Goal: Task Accomplishment & Management: Manage account settings

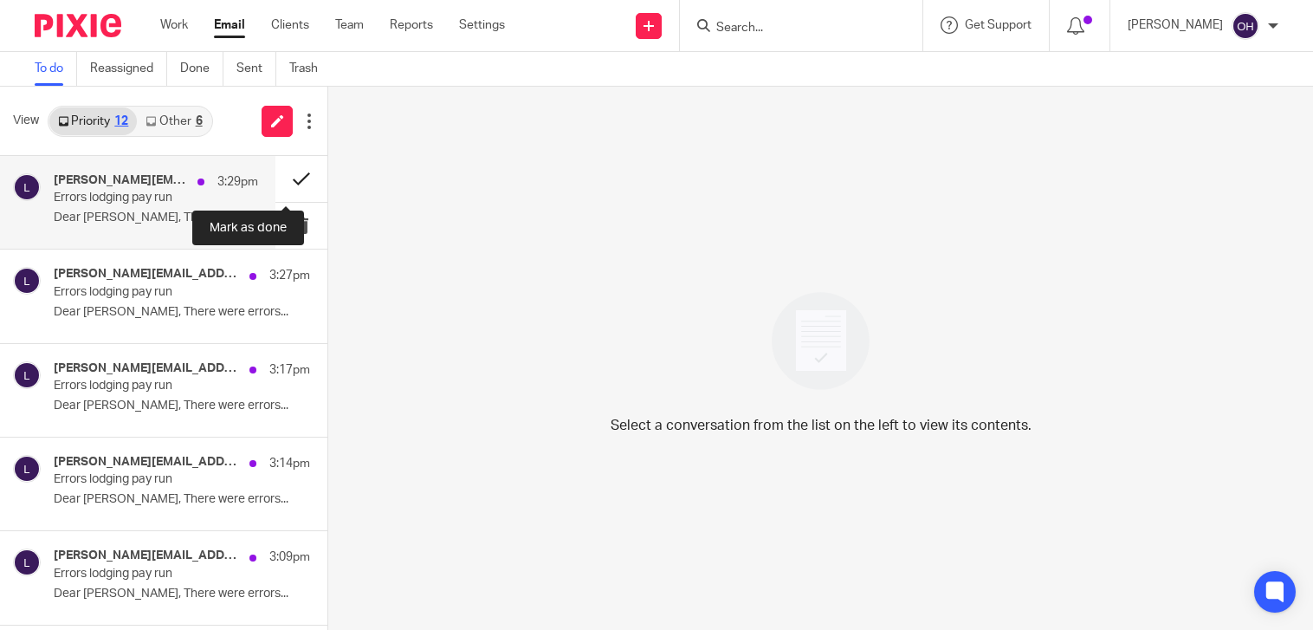
click at [282, 176] on button at bounding box center [301, 179] width 52 height 46
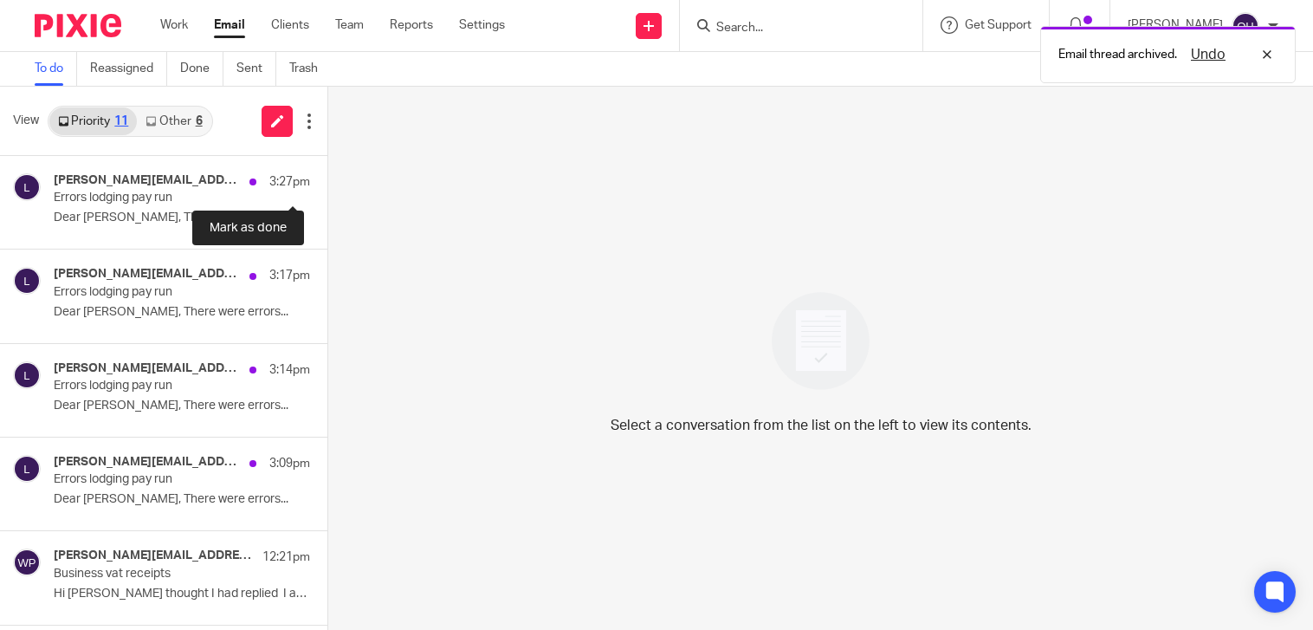
click at [327, 176] on button at bounding box center [334, 179] width 14 height 46
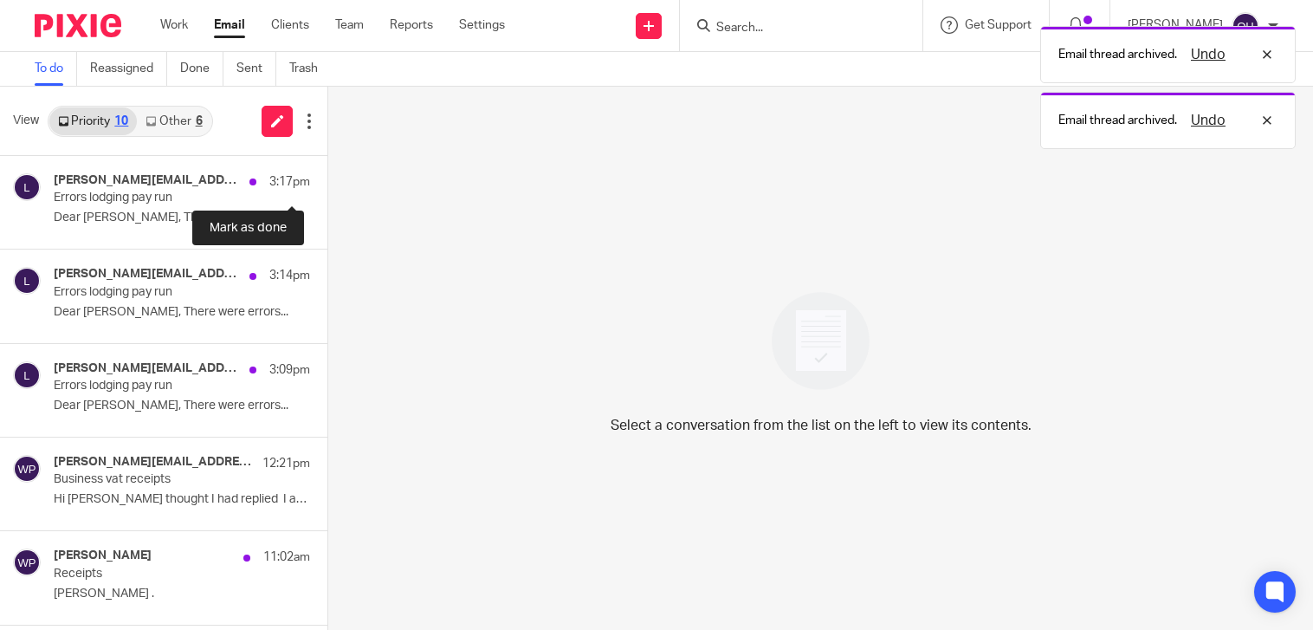
click at [327, 176] on button at bounding box center [334, 179] width 14 height 46
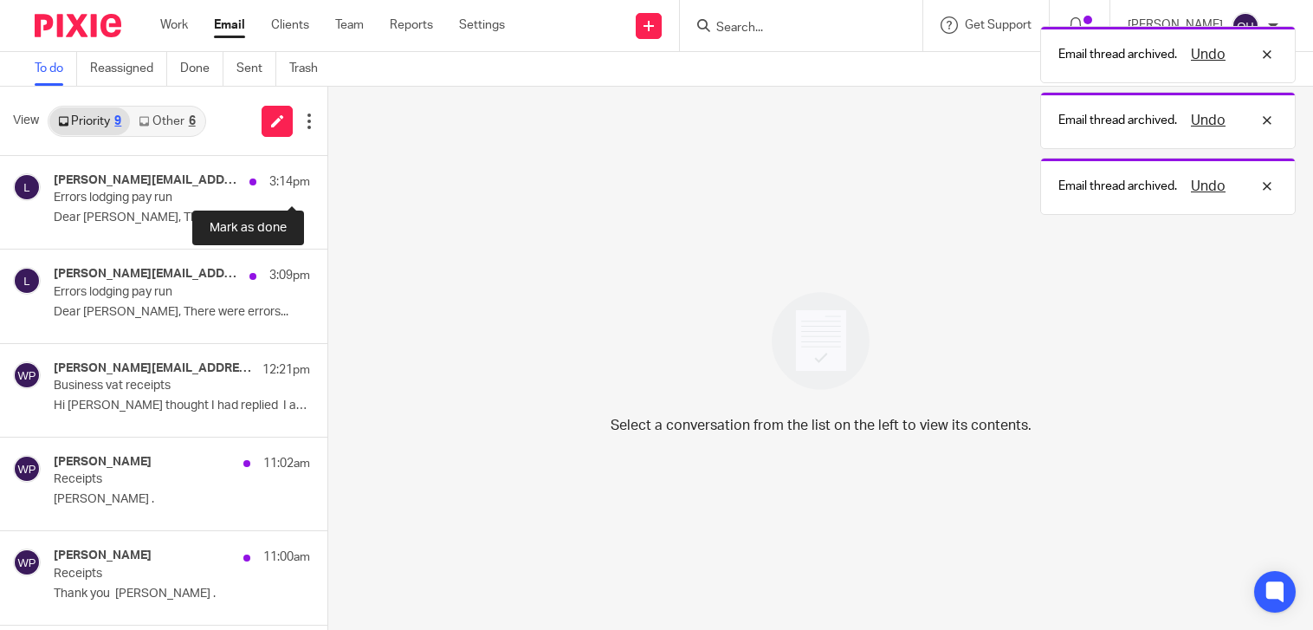
click at [327, 176] on button at bounding box center [334, 179] width 14 height 46
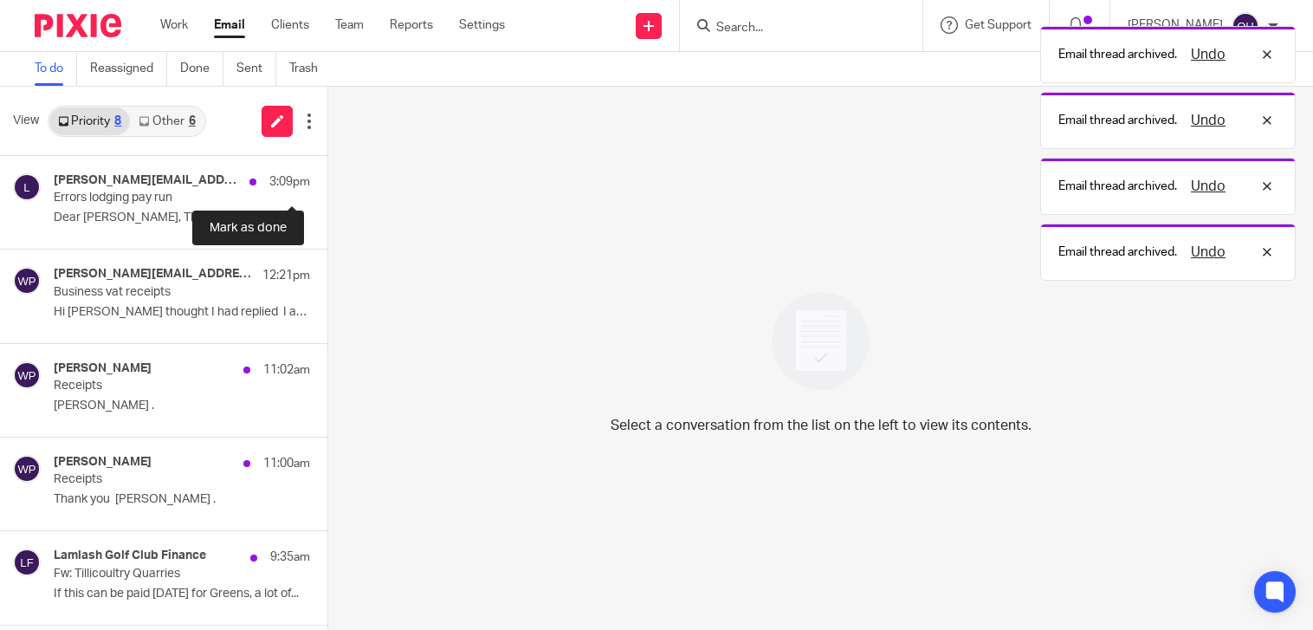
click at [327, 176] on button at bounding box center [334, 179] width 14 height 46
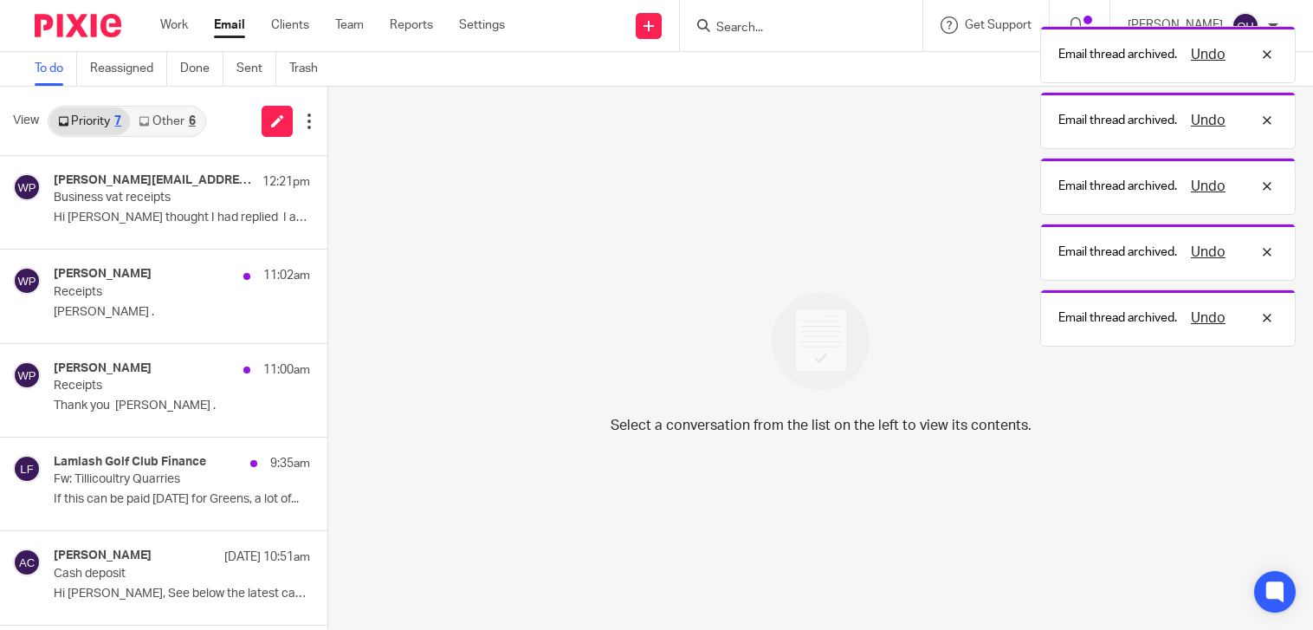
click at [168, 121] on link "Other 6" at bounding box center [167, 121] width 74 height 28
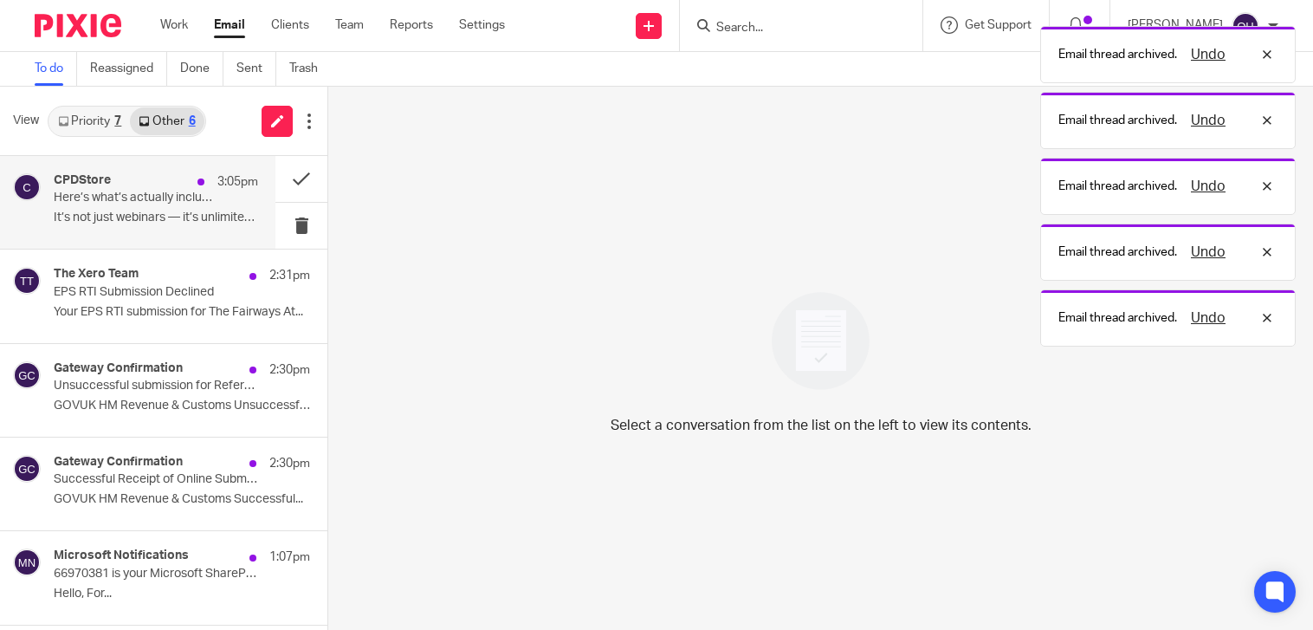
click at [184, 206] on div "CPDStore 3:05pm Here’s what’s actually included in CPD Club It’s not just webin…" at bounding box center [156, 202] width 204 height 58
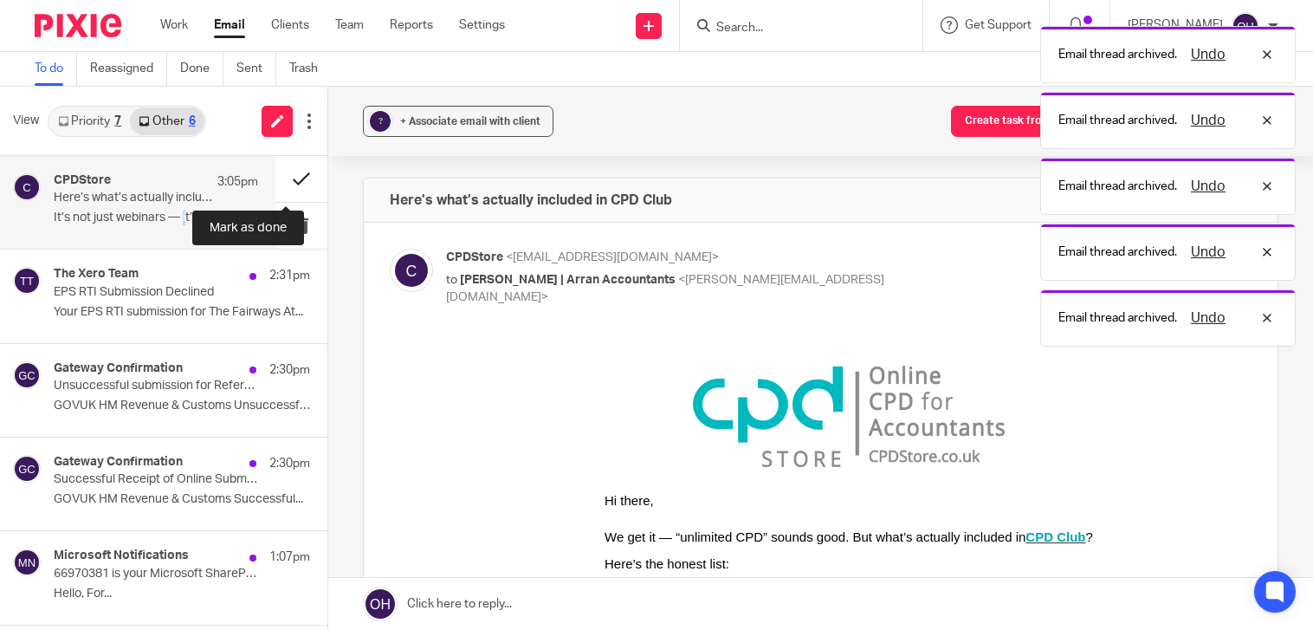
drag, startPoint x: 185, startPoint y: 206, endPoint x: 290, endPoint y: 177, distance: 108.9
click at [290, 177] on button at bounding box center [301, 179] width 52 height 46
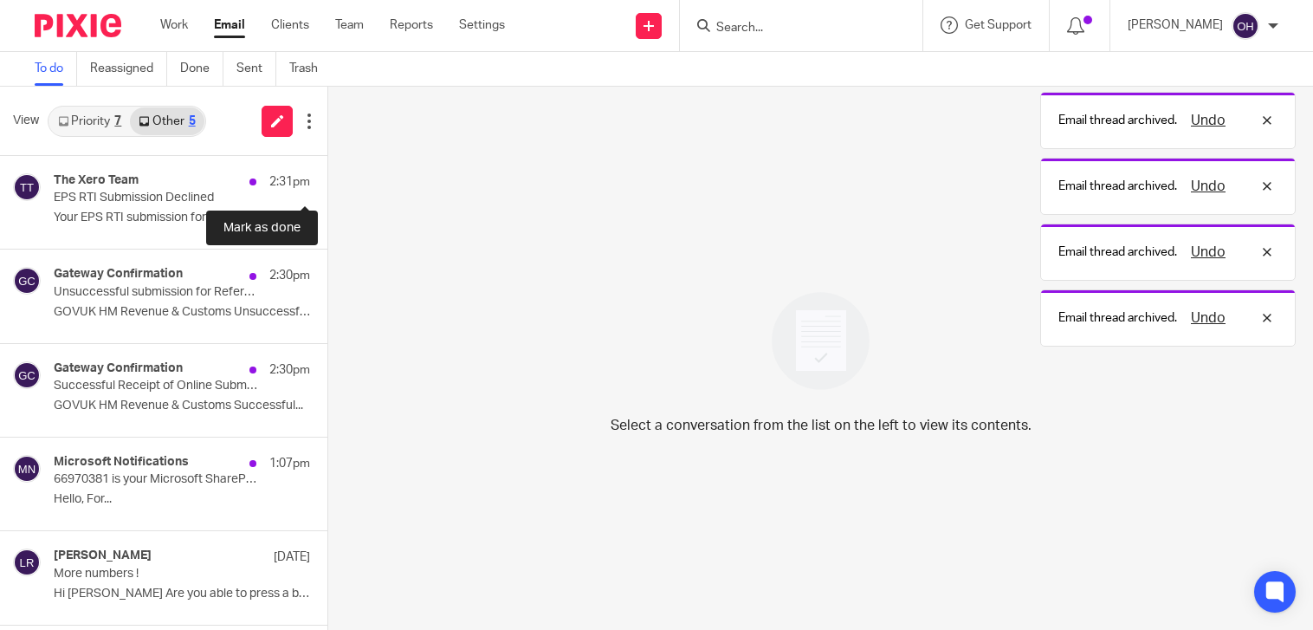
click at [327, 177] on button at bounding box center [334, 179] width 14 height 46
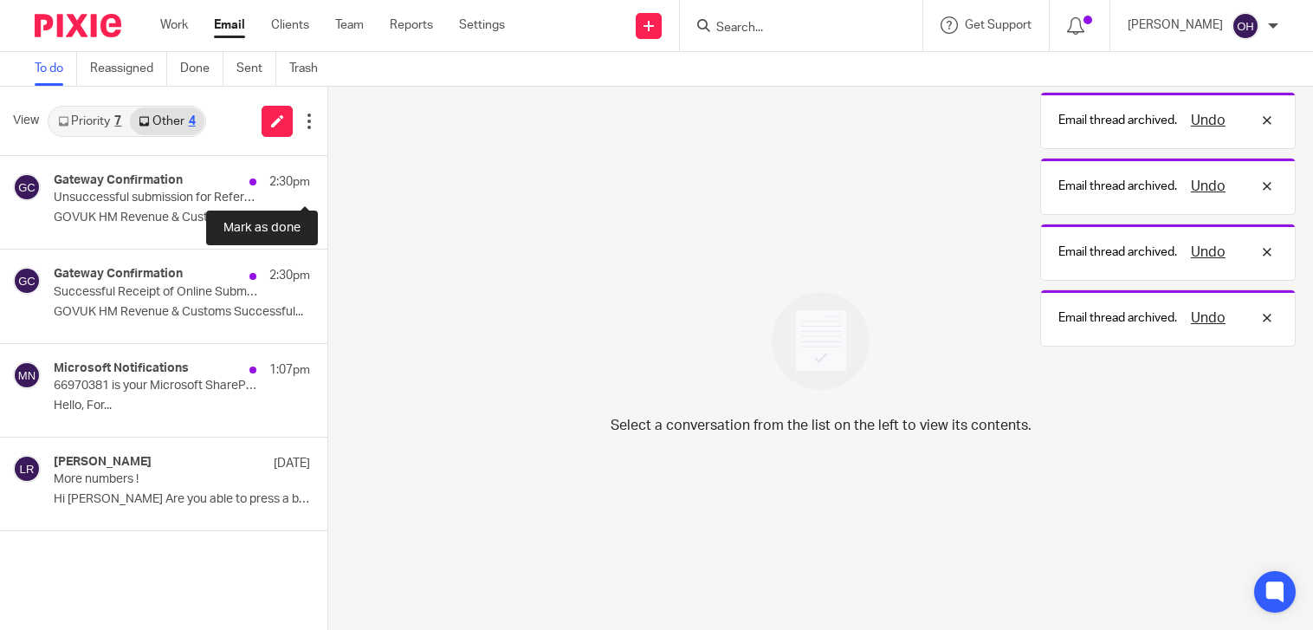
click at [327, 177] on button at bounding box center [334, 179] width 14 height 46
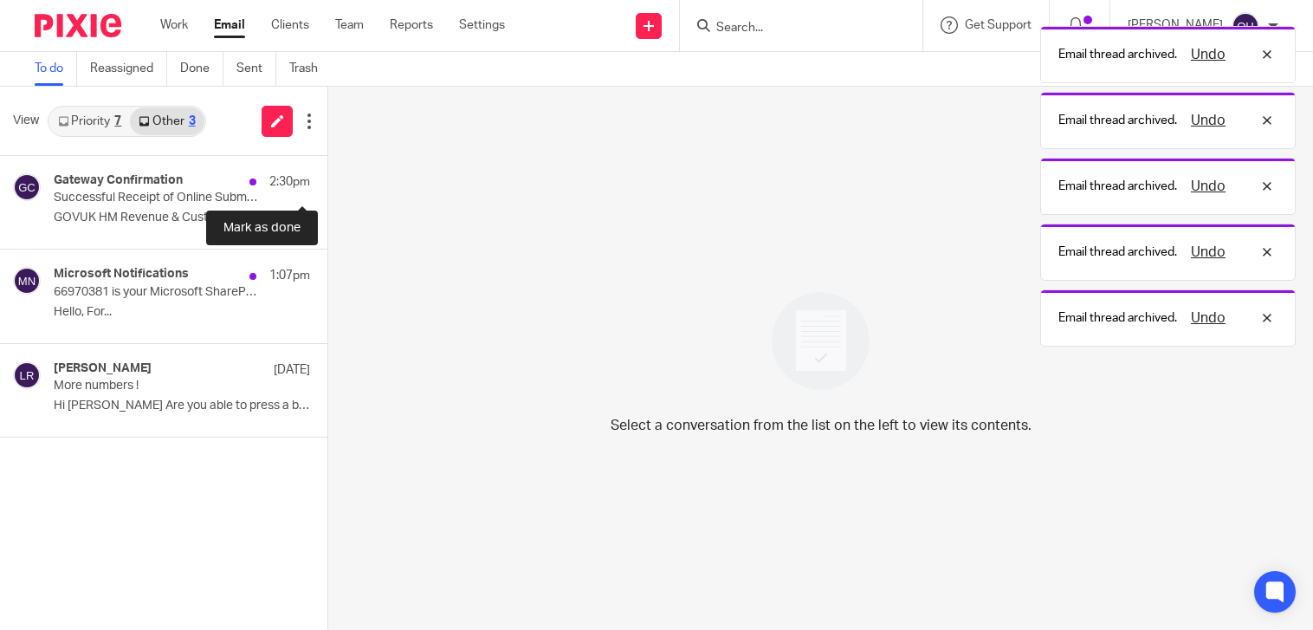
click at [327, 177] on button at bounding box center [334, 179] width 14 height 46
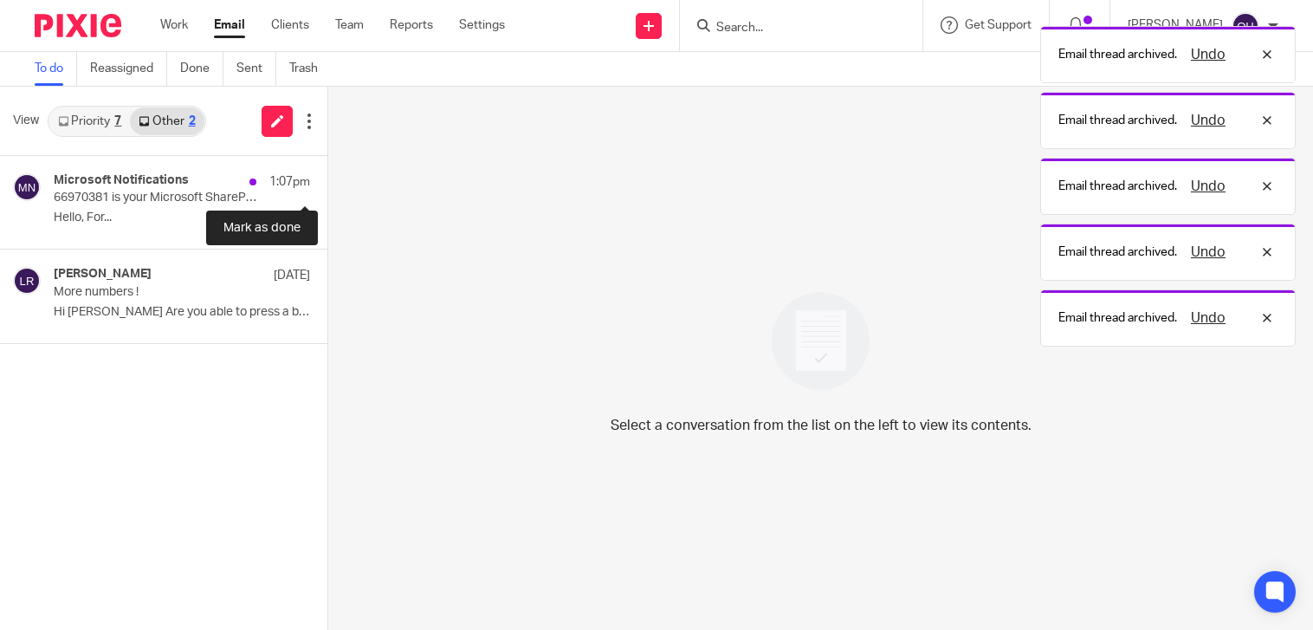
click at [327, 177] on button at bounding box center [334, 179] width 14 height 46
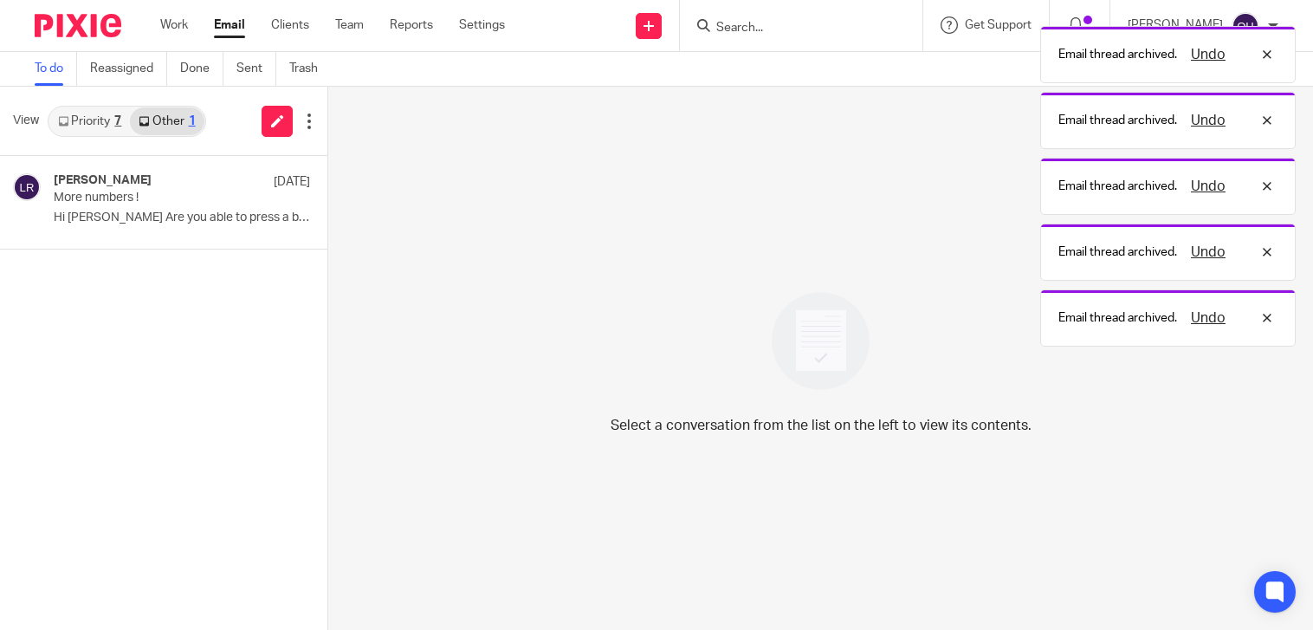
click at [104, 132] on link "Priority 7" at bounding box center [89, 121] width 81 height 28
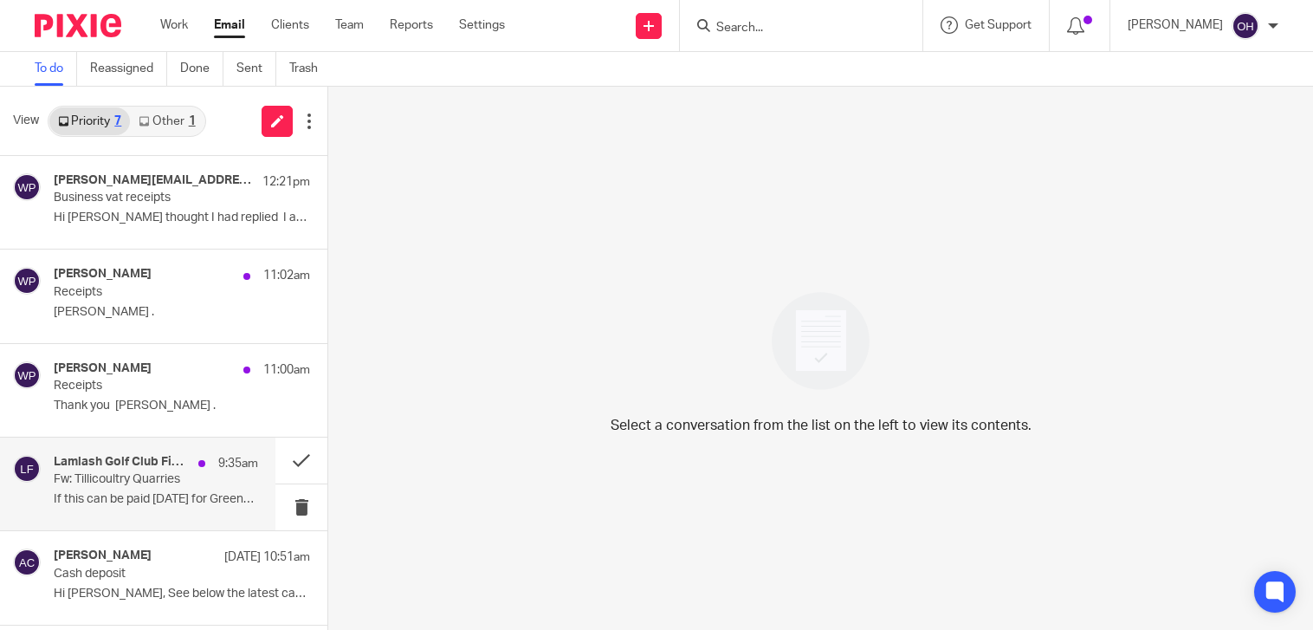
click at [150, 487] on div "Lamlash Golf Club Finance 9:35am Fw: Tillicoultry Quarries If this can be paid …" at bounding box center [156, 484] width 204 height 58
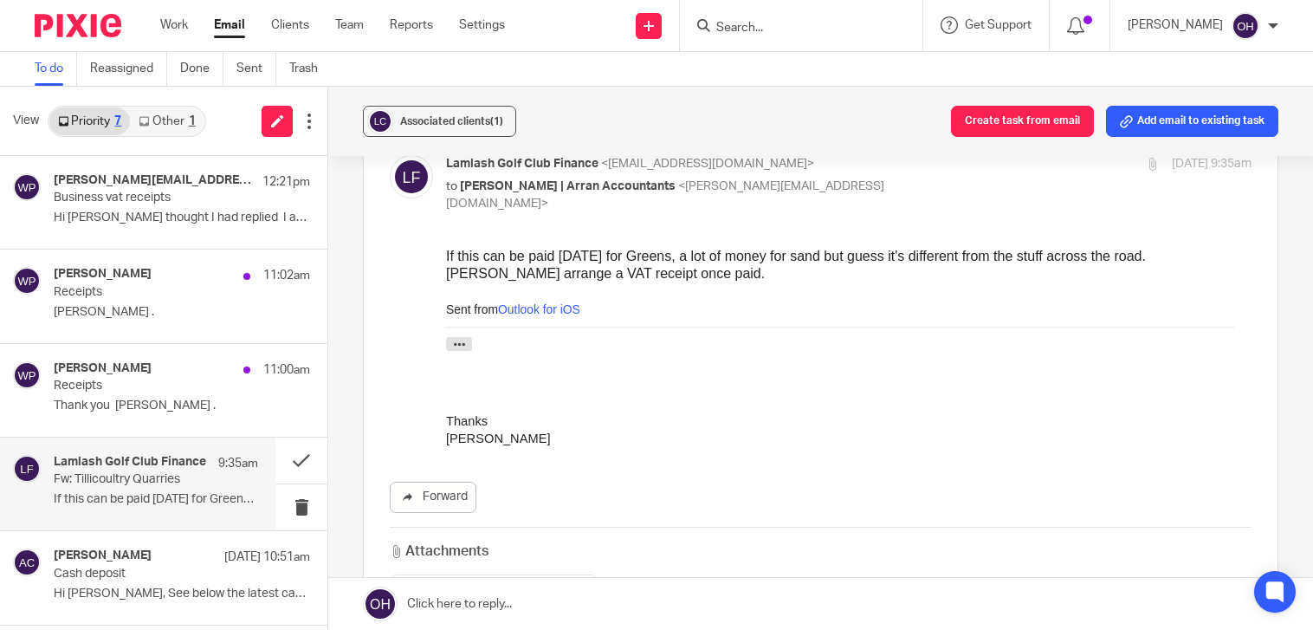
scroll to position [173, 0]
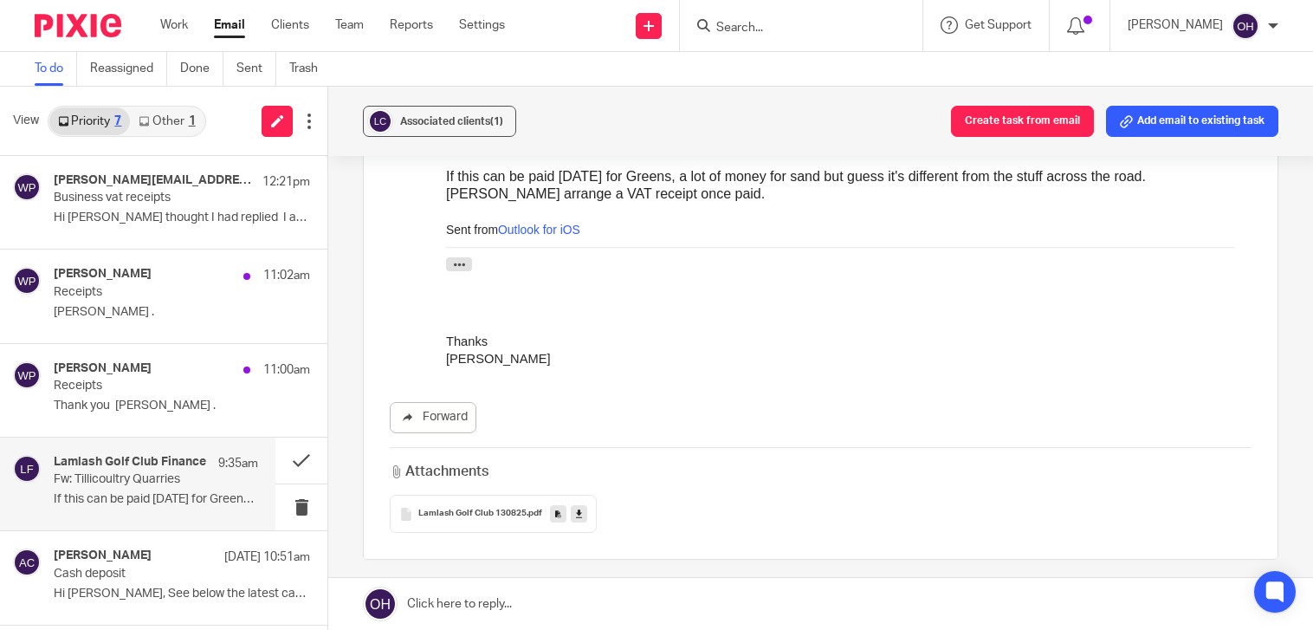
click at [509, 508] on span "Lamlash Golf Club 130825" at bounding box center [472, 513] width 108 height 10
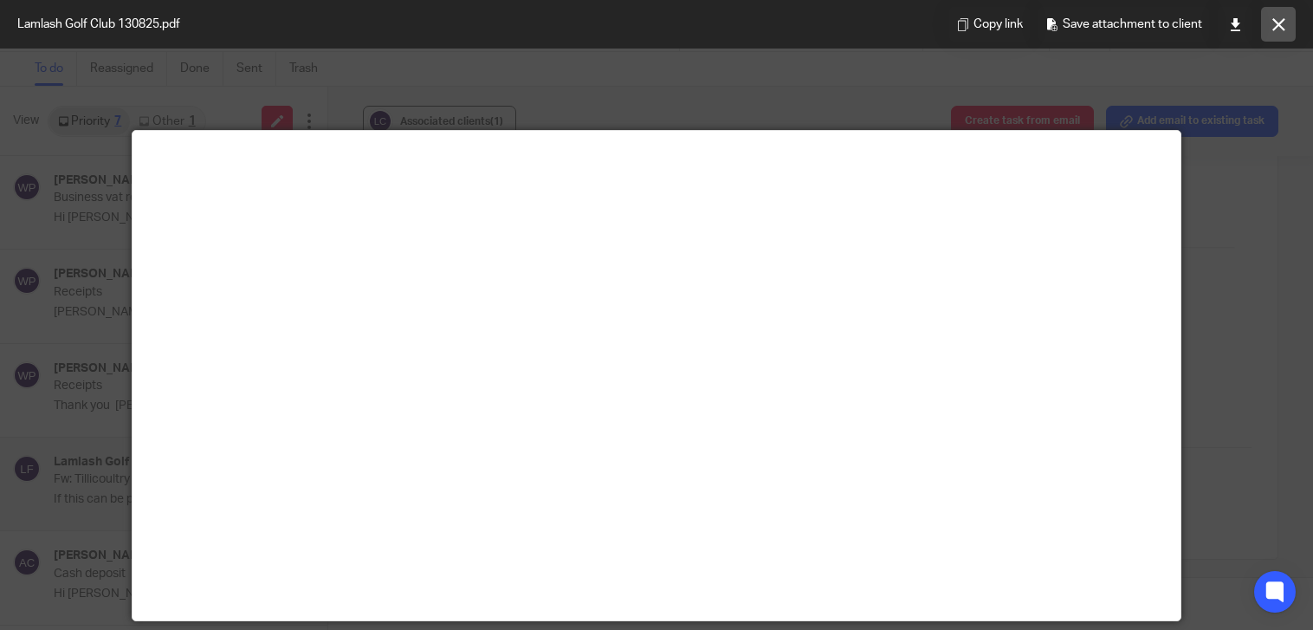
click at [1292, 22] on button at bounding box center [1278, 24] width 35 height 35
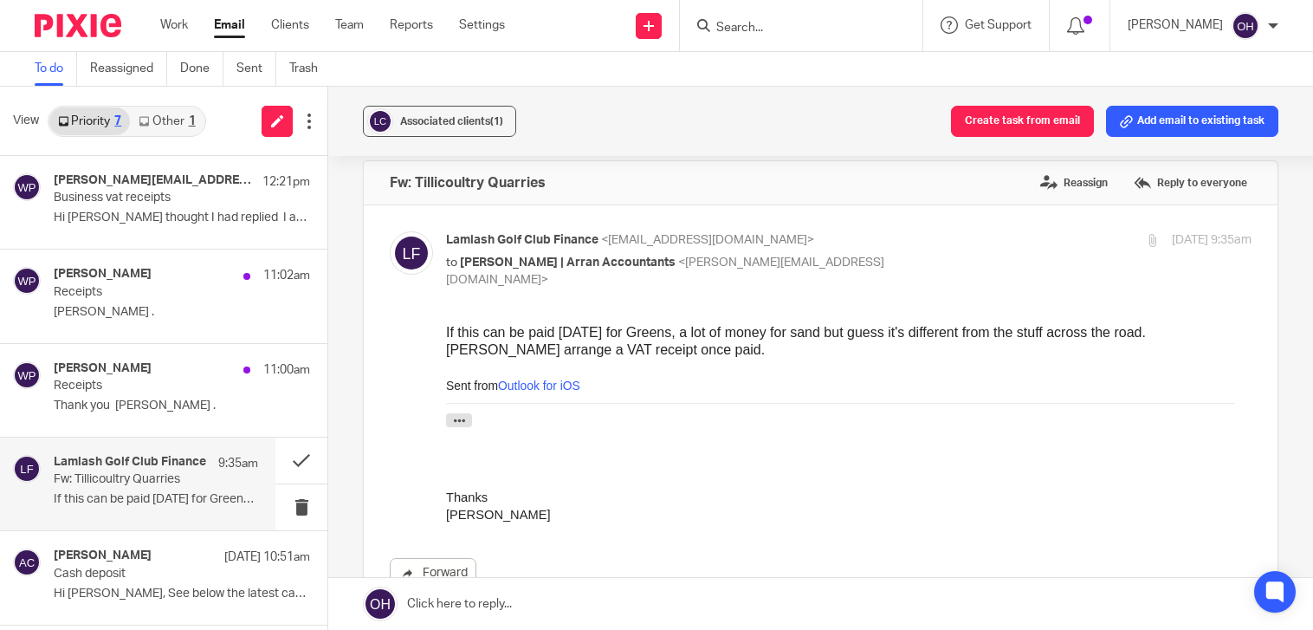
scroll to position [0, 0]
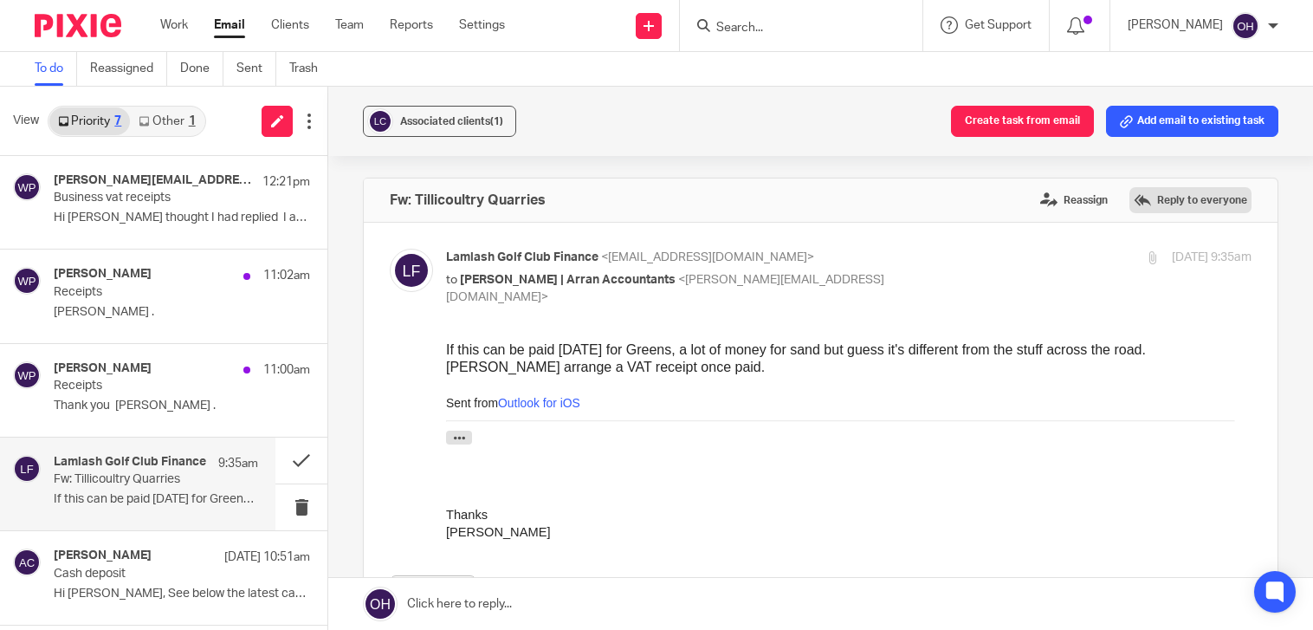
click at [1201, 197] on label "Reply to everyone" at bounding box center [1190, 200] width 122 height 26
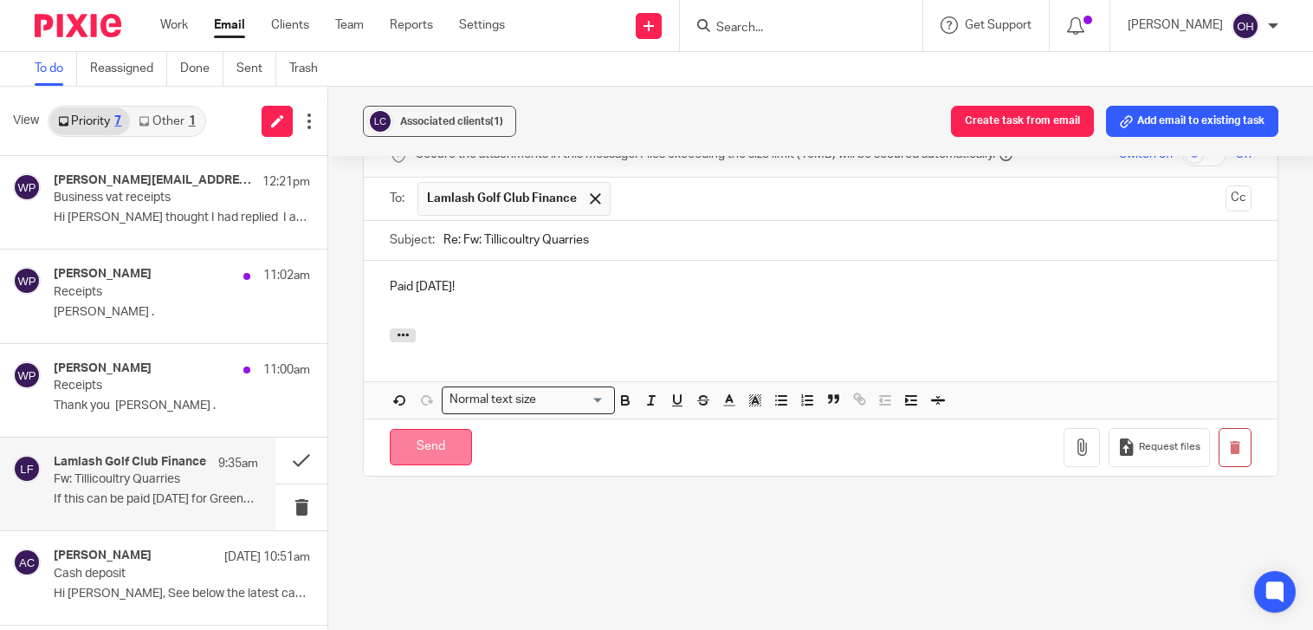
click at [458, 444] on input "Send" at bounding box center [431, 447] width 82 height 37
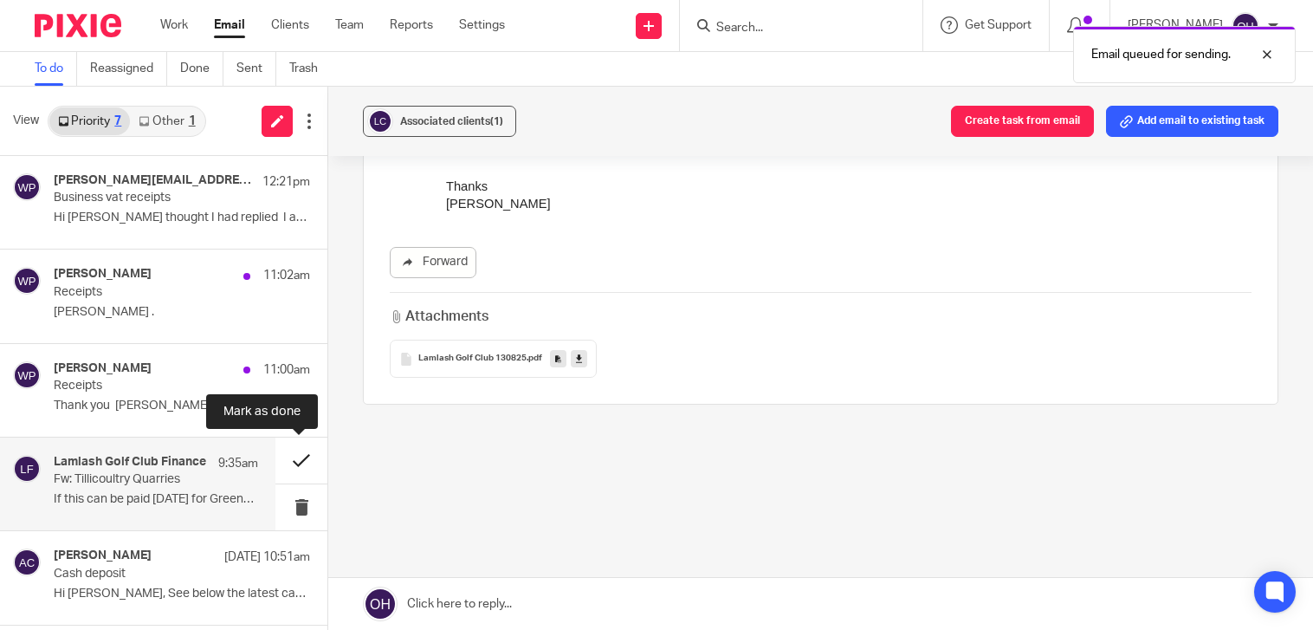
scroll to position [327, 0]
click at [298, 460] on button at bounding box center [301, 460] width 52 height 46
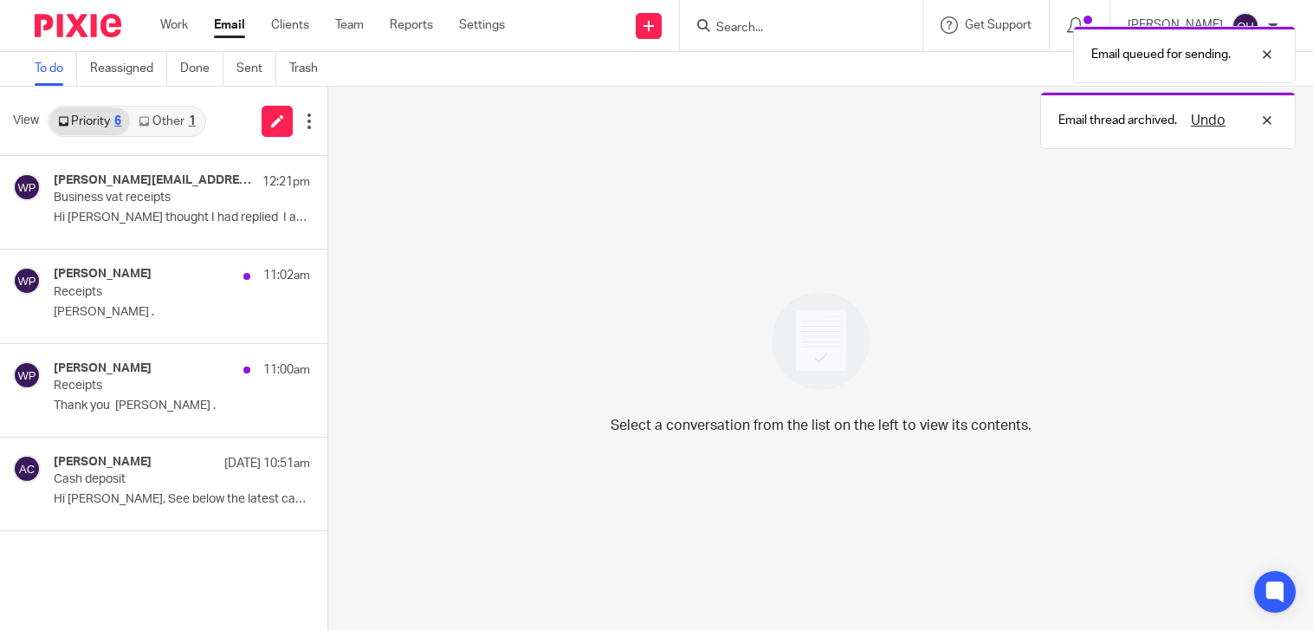
click at [149, 131] on link "Other 1" at bounding box center [167, 121] width 74 height 28
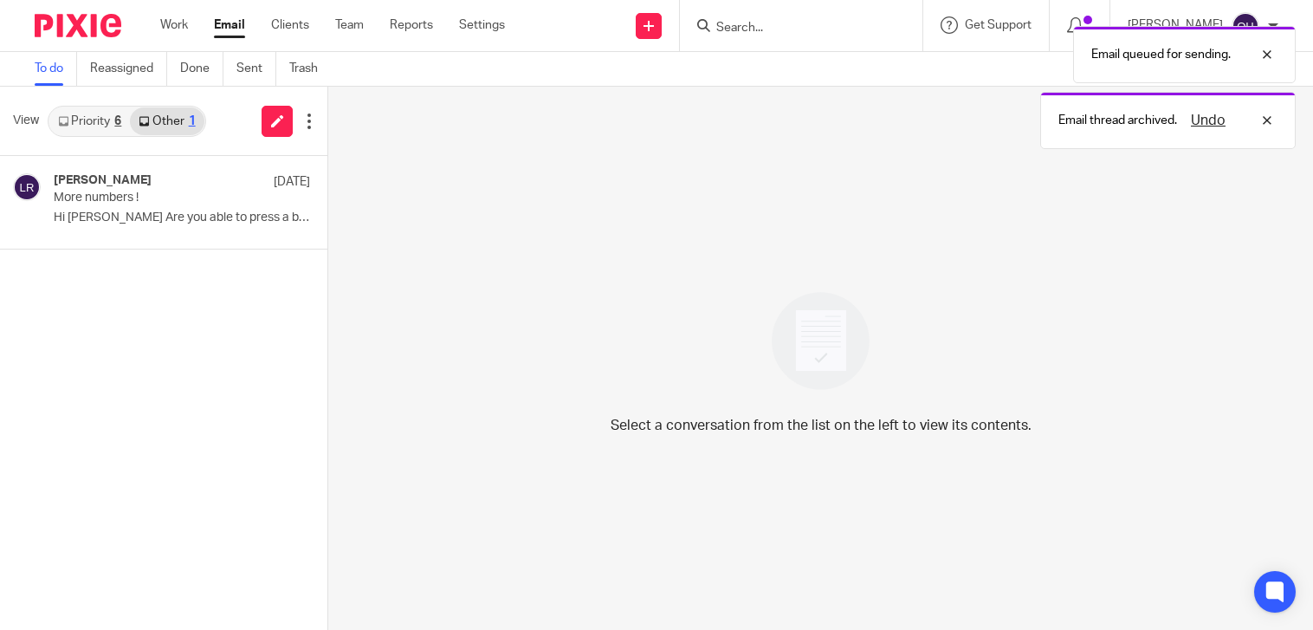
click at [106, 124] on link "Priority 6" at bounding box center [89, 121] width 81 height 28
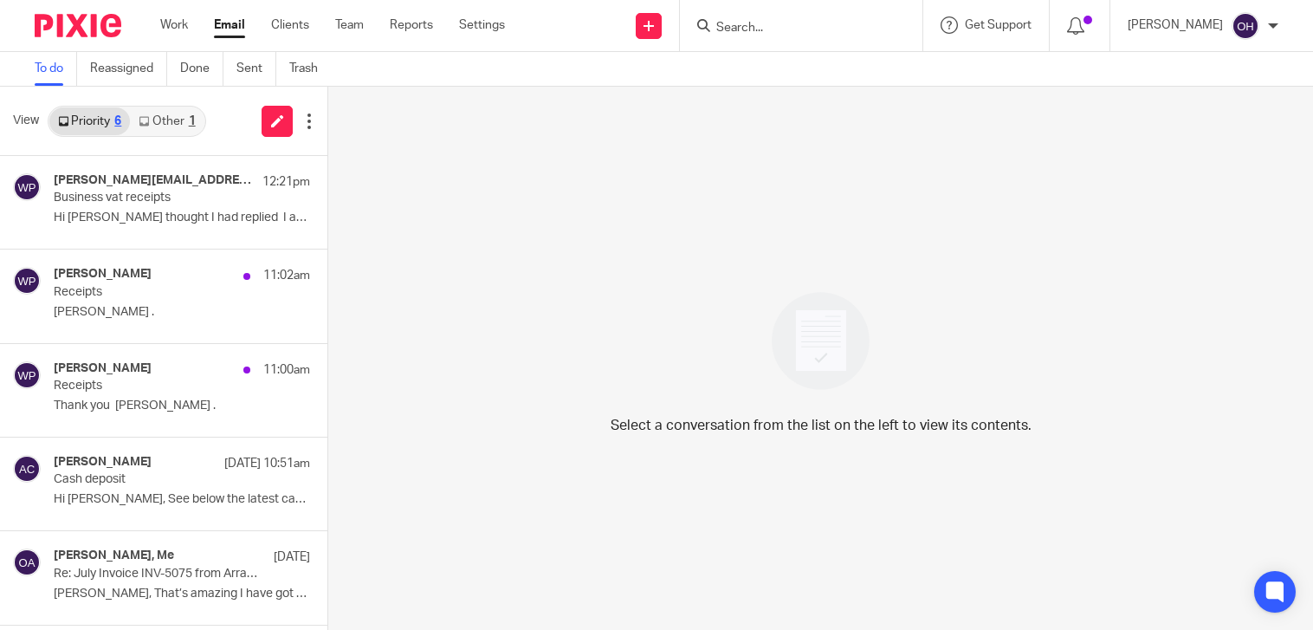
click at [165, 117] on link "Other 1" at bounding box center [167, 121] width 74 height 28
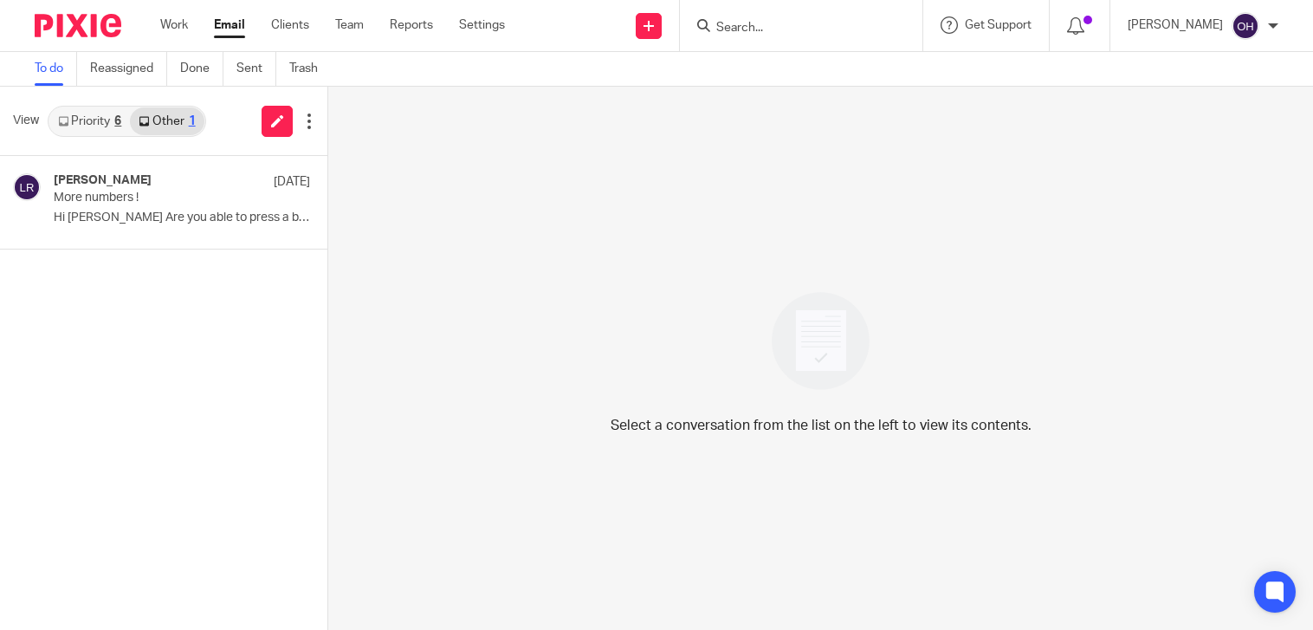
click at [107, 128] on link "Priority 6" at bounding box center [89, 121] width 81 height 28
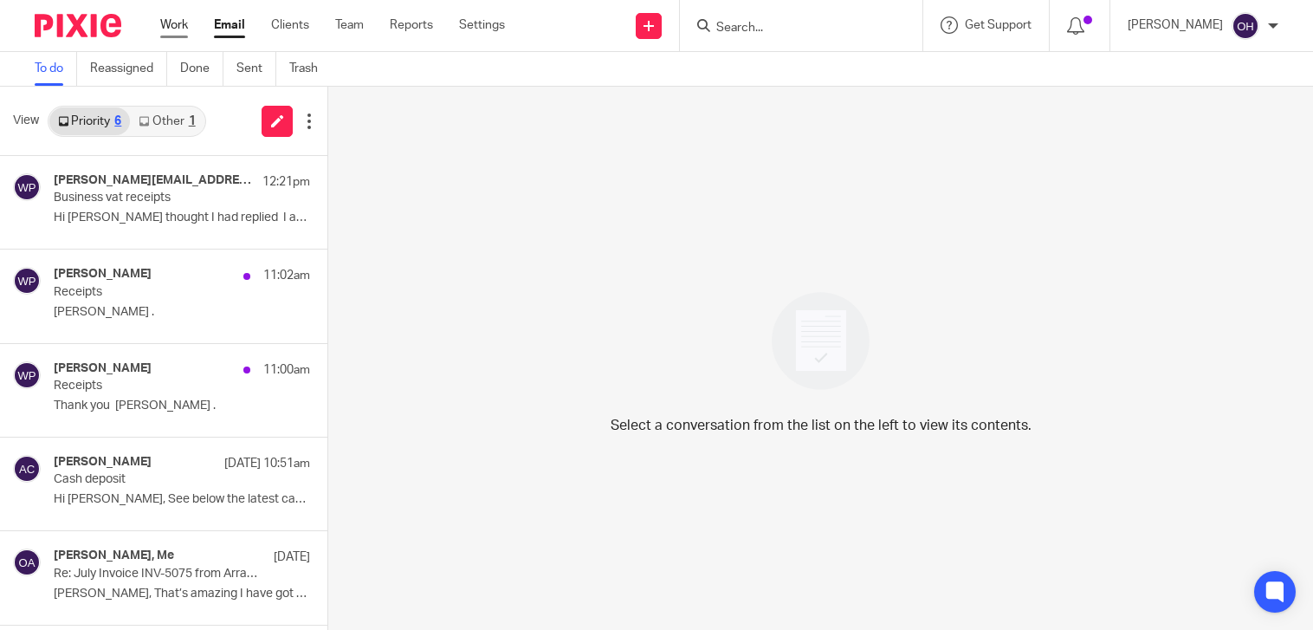
click at [163, 25] on link "Work" at bounding box center [174, 24] width 28 height 17
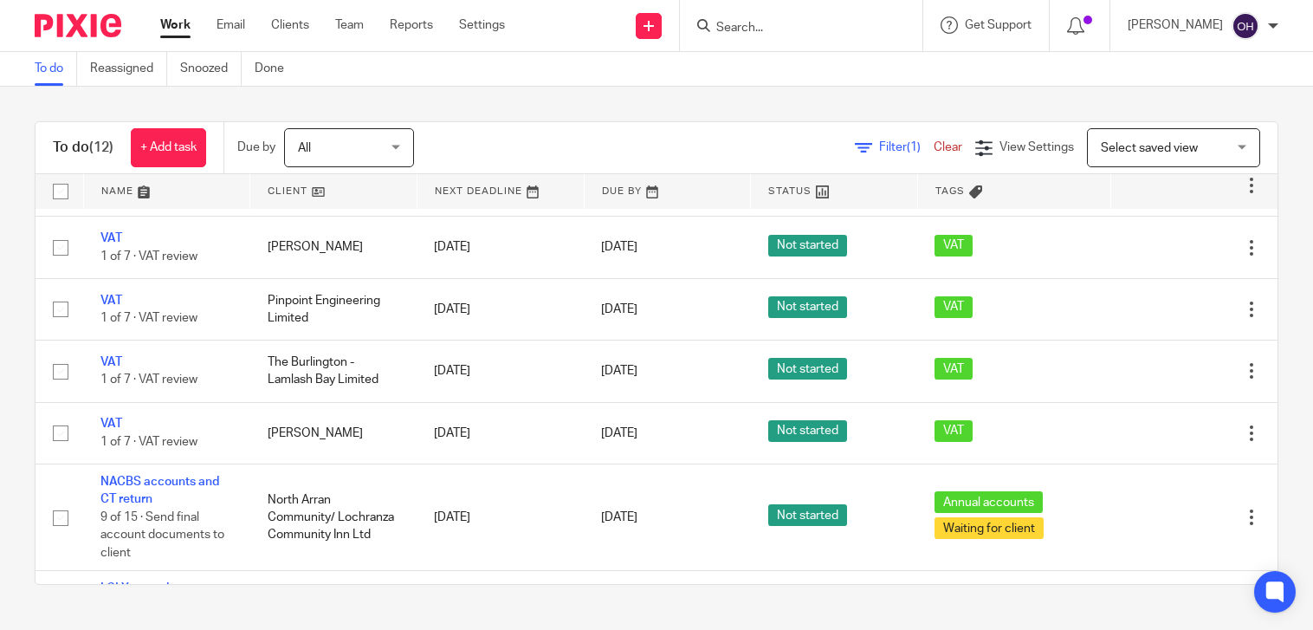
scroll to position [554, 0]
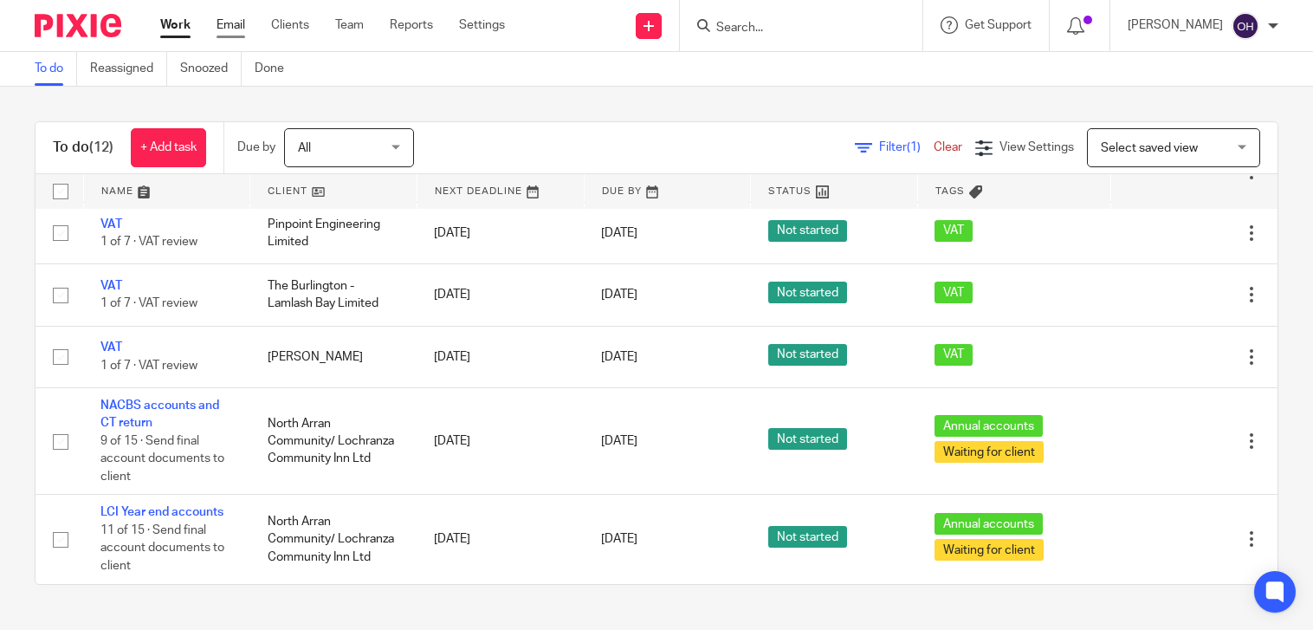
click at [229, 20] on link "Email" at bounding box center [231, 24] width 29 height 17
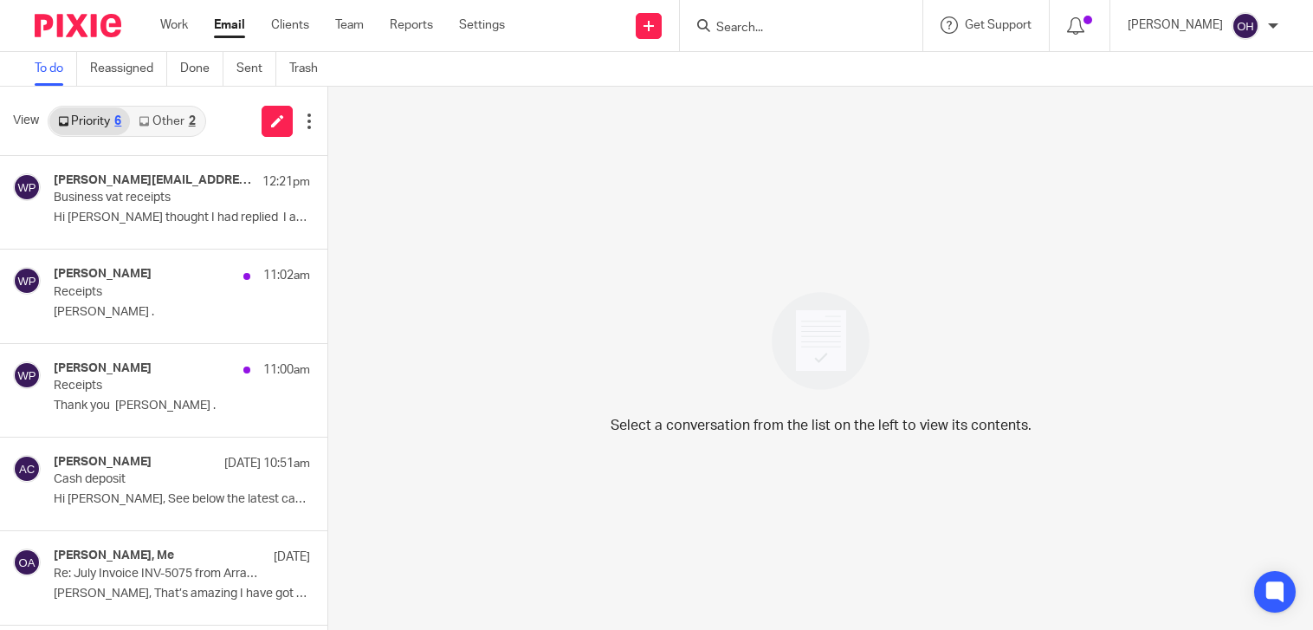
click at [191, 108] on link "Other 2" at bounding box center [167, 121] width 74 height 28
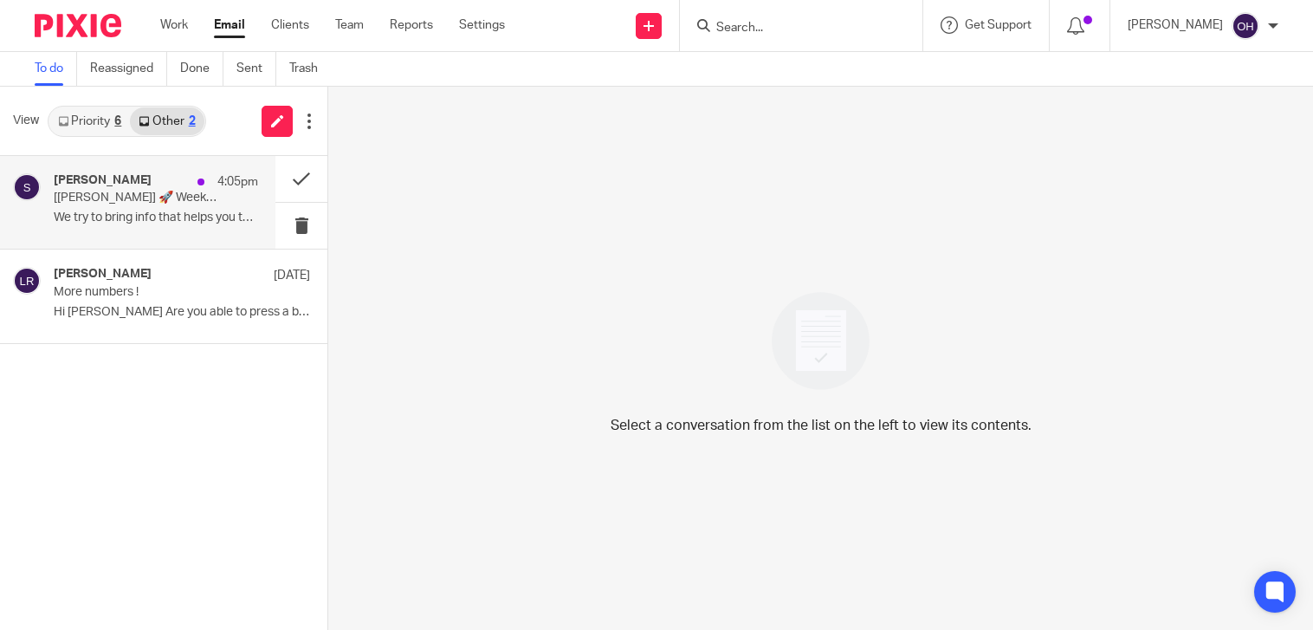
click at [180, 186] on div "Synder 4:05pm" at bounding box center [156, 181] width 204 height 17
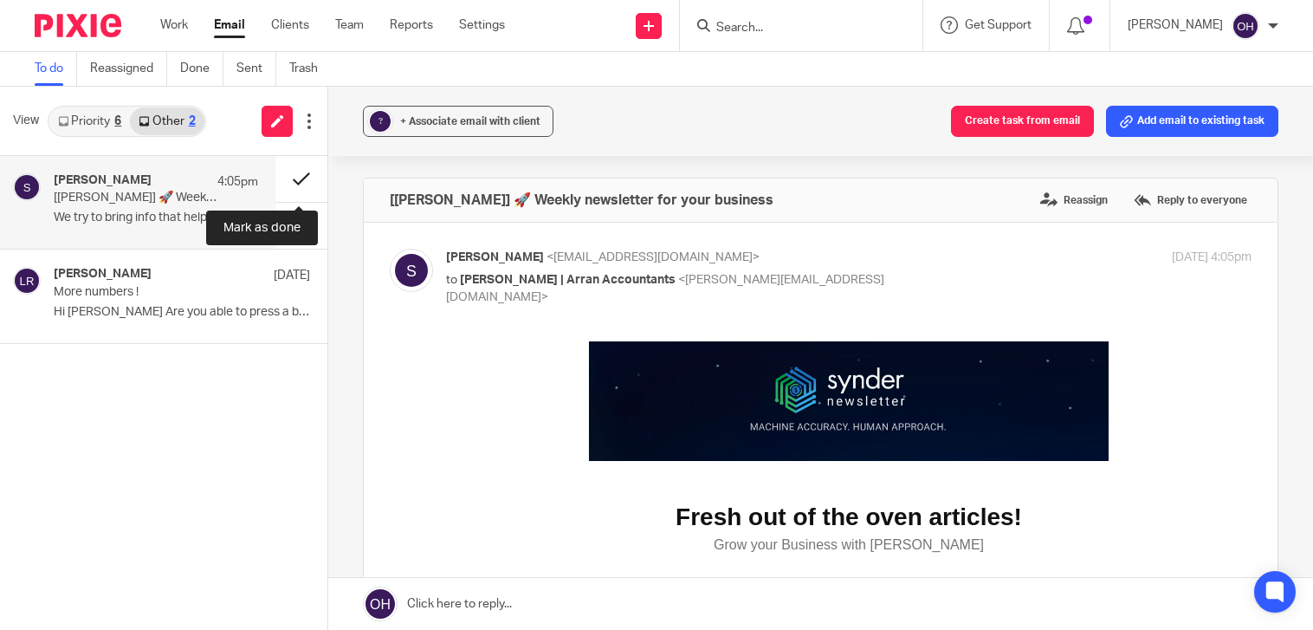
click at [290, 169] on button at bounding box center [301, 179] width 52 height 46
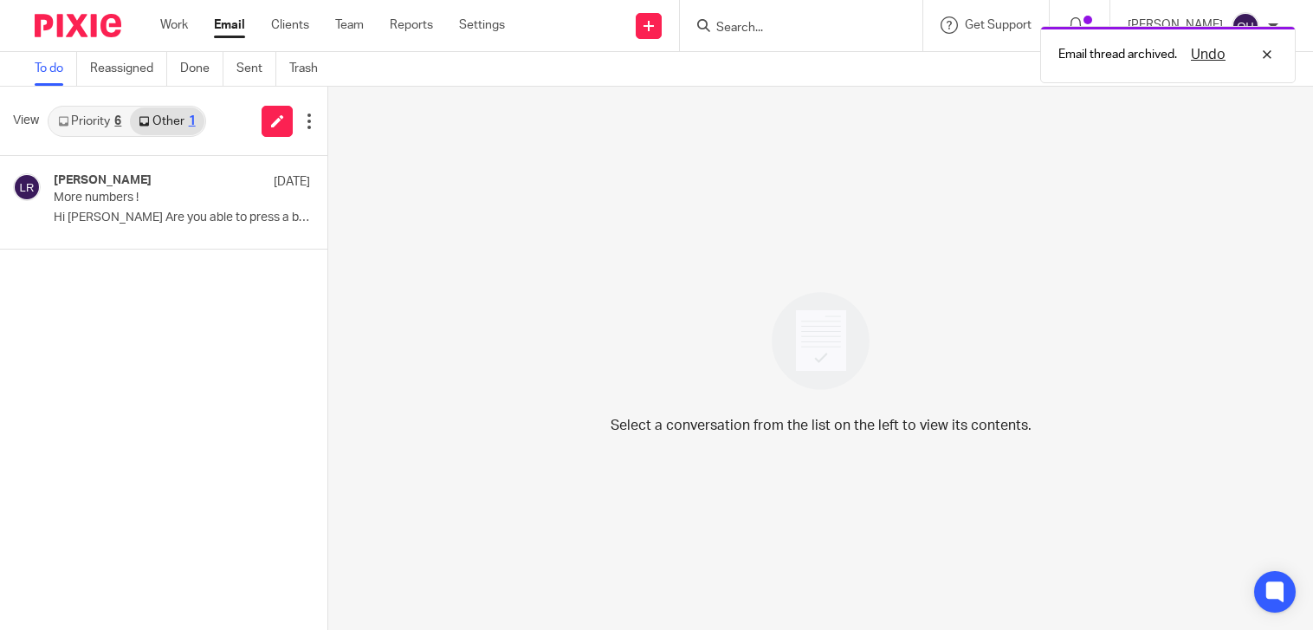
click at [118, 120] on div "6" at bounding box center [117, 121] width 7 height 12
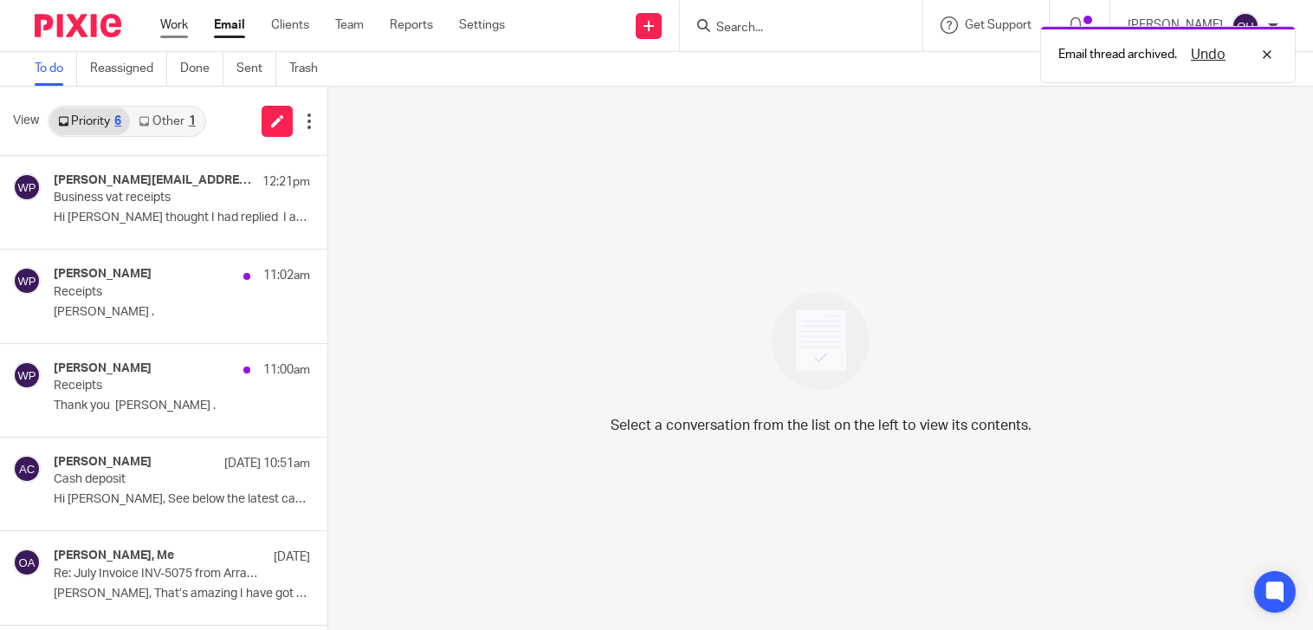
click at [168, 34] on link "Work" at bounding box center [174, 24] width 28 height 17
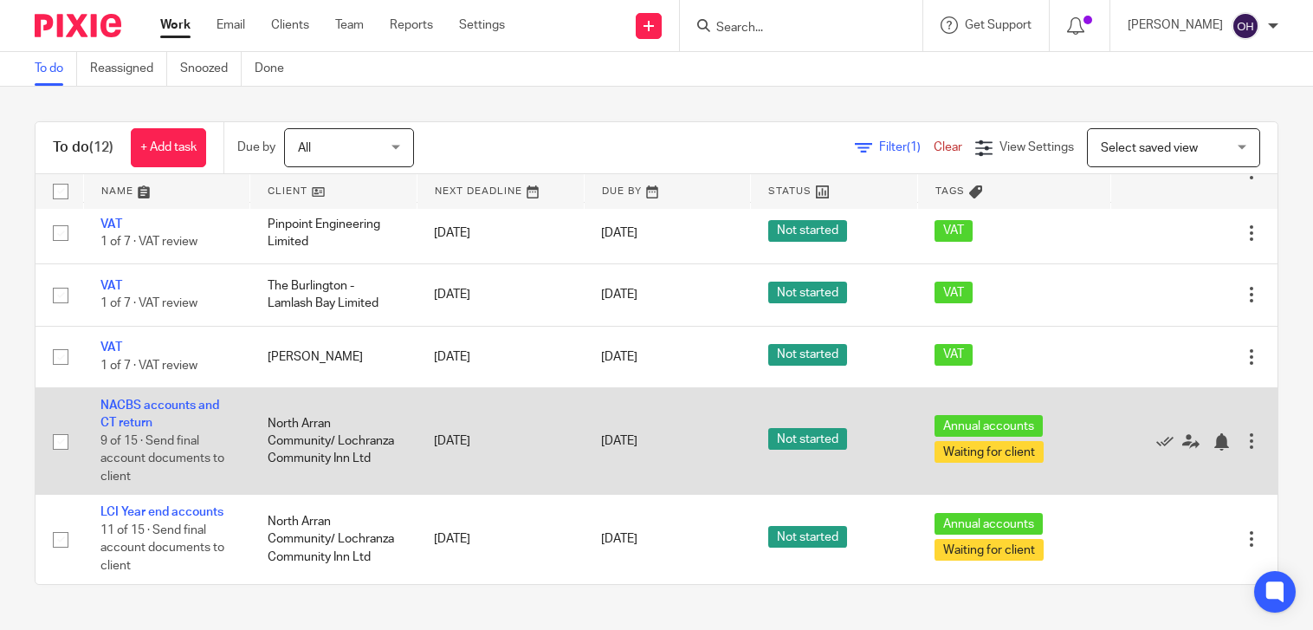
scroll to position [554, 0]
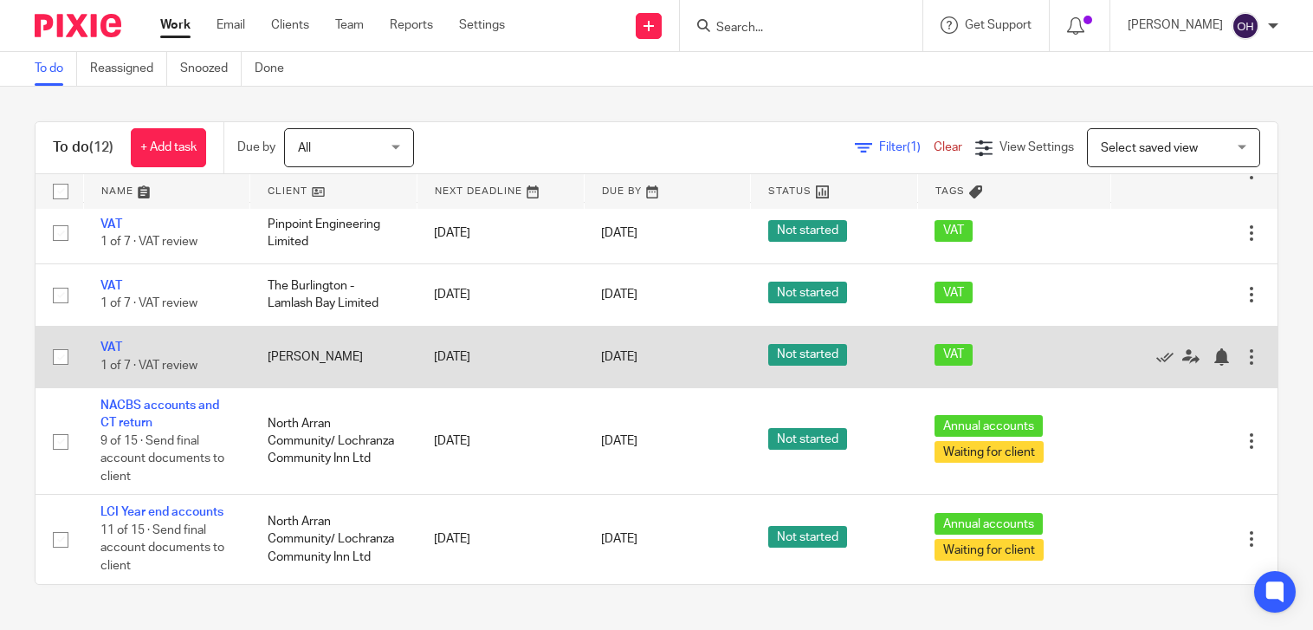
click at [104, 339] on td "VAT 1 of 7 · VAT review" at bounding box center [166, 356] width 167 height 61
click at [111, 345] on link "VAT" at bounding box center [111, 347] width 22 height 12
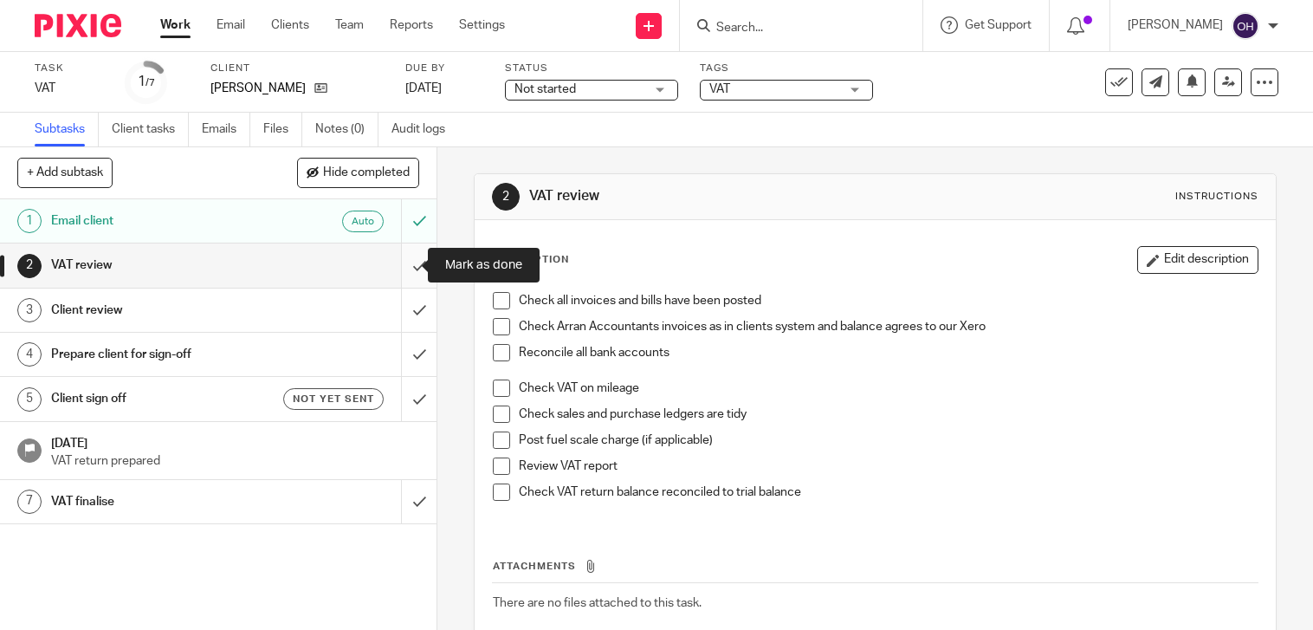
click at [407, 267] on input "submit" at bounding box center [218, 264] width 437 height 43
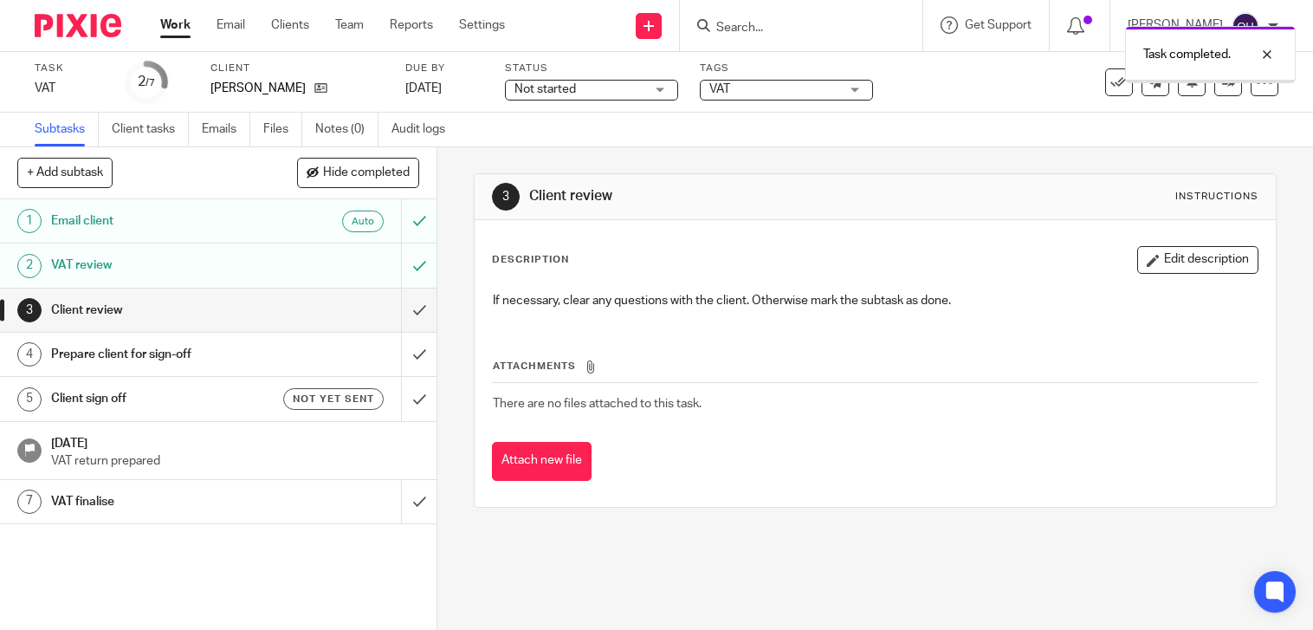
click at [398, 303] on input "submit" at bounding box center [218, 309] width 437 height 43
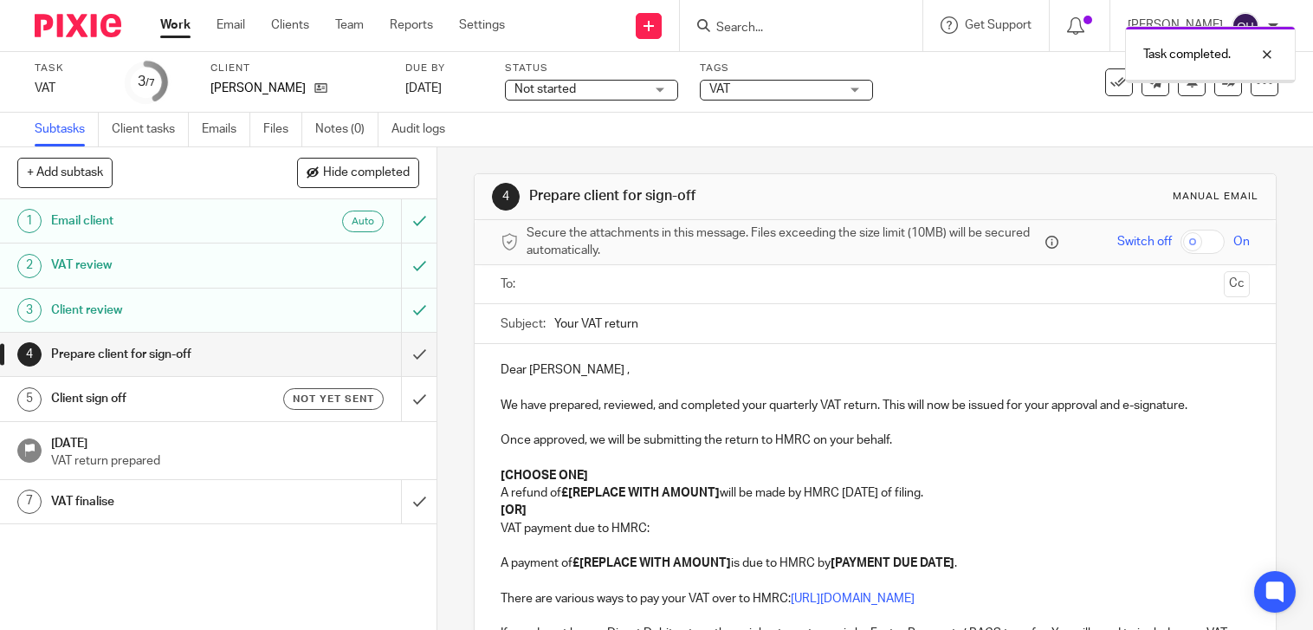
click at [402, 353] on input "submit" at bounding box center [218, 354] width 437 height 43
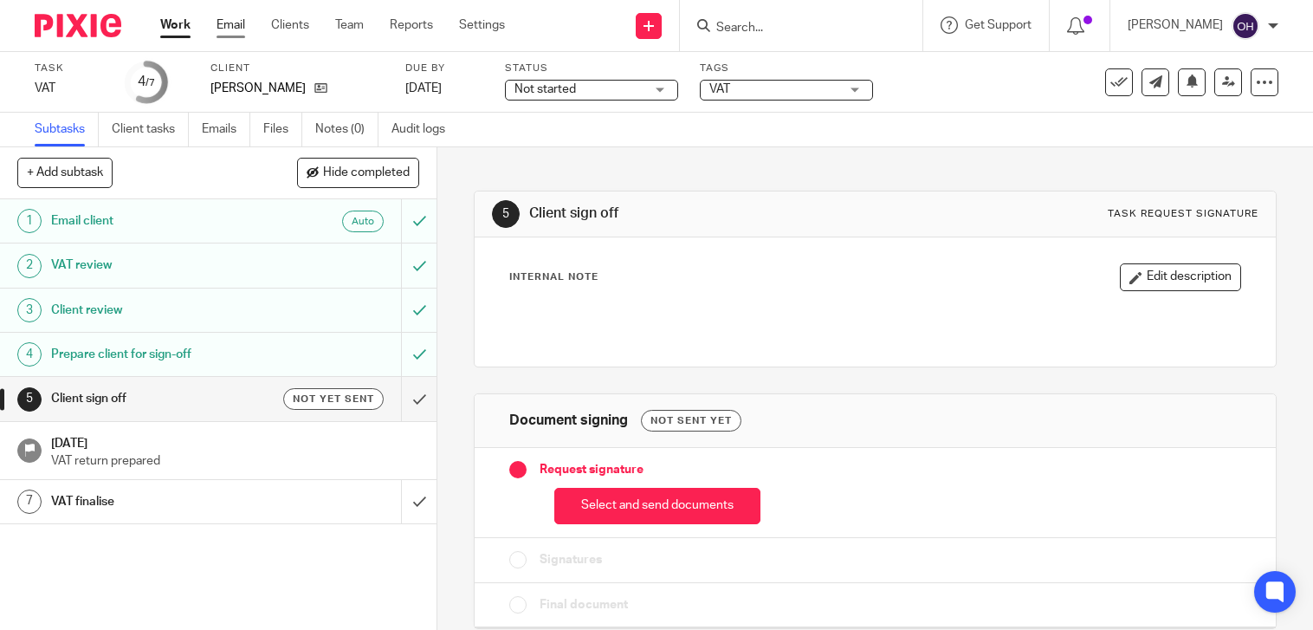
click at [239, 18] on link "Email" at bounding box center [231, 24] width 29 height 17
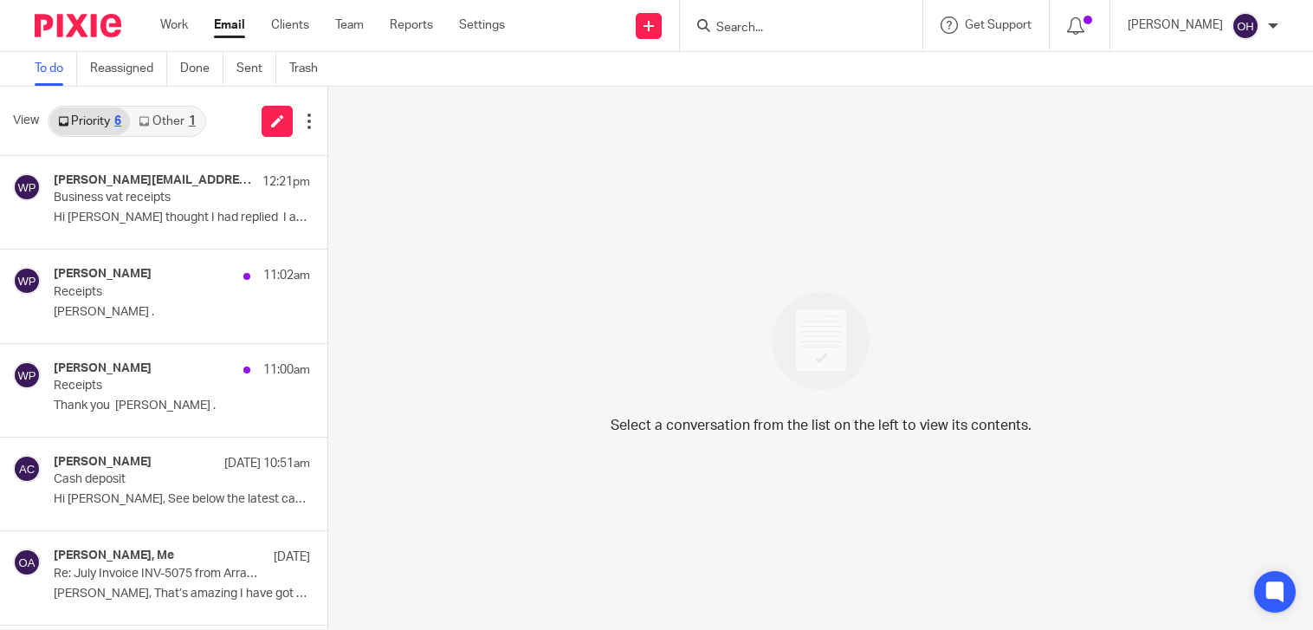
click at [183, 29] on link "Work" at bounding box center [174, 24] width 28 height 17
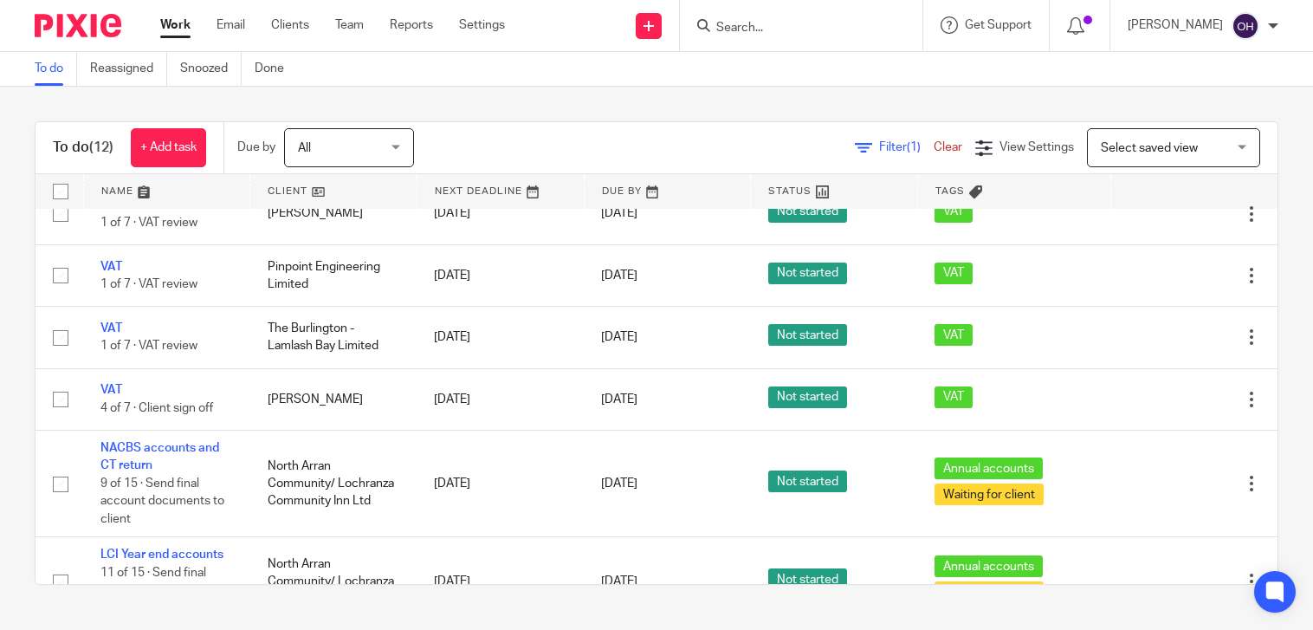
scroll to position [554, 0]
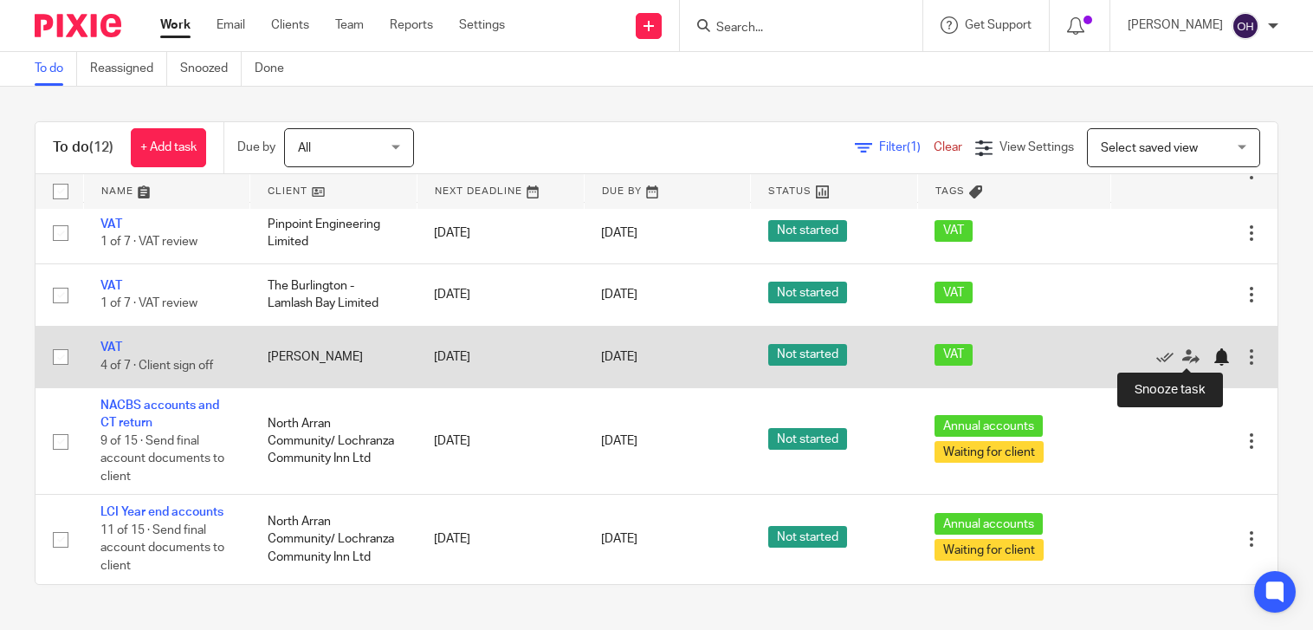
click at [1213, 360] on div at bounding box center [1221, 356] width 17 height 17
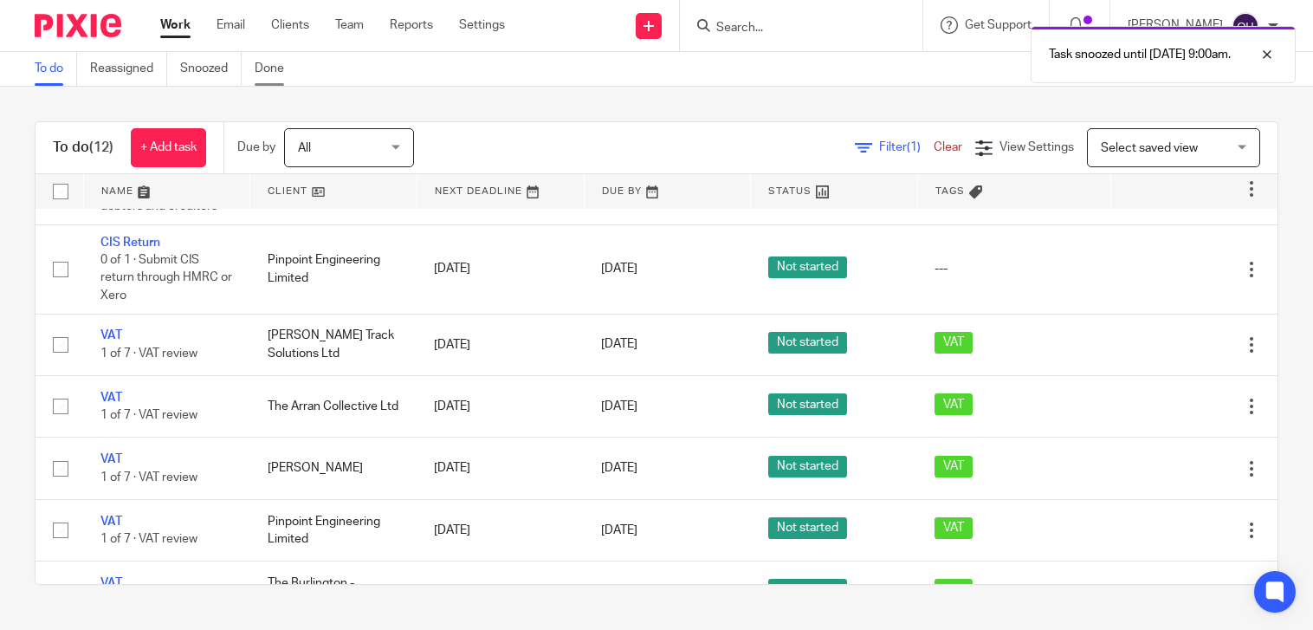
scroll to position [232, 0]
